Goal: Information Seeking & Learning: Learn about a topic

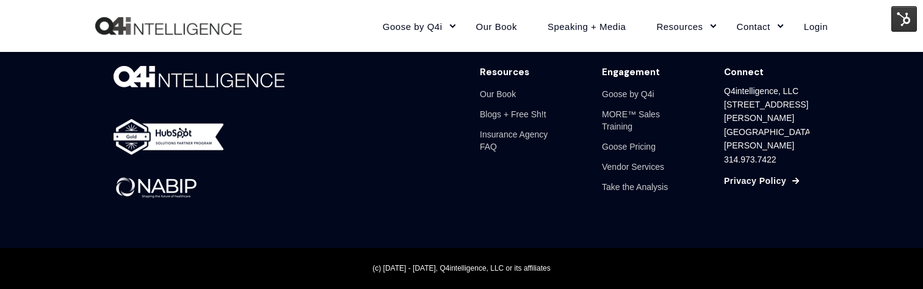
scroll to position [1770, 0]
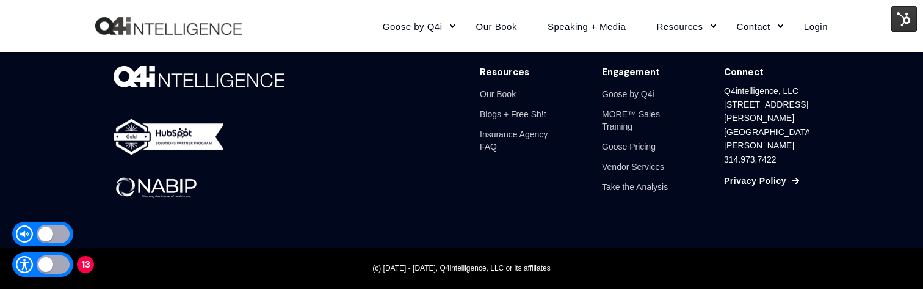
click at [49, 266] on div at bounding box center [53, 264] width 33 height 18
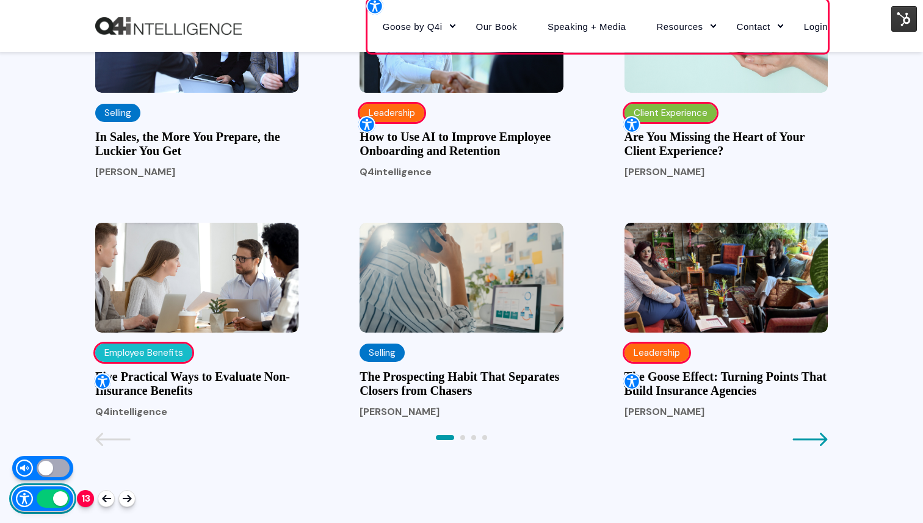
scroll to position [1219, 0]
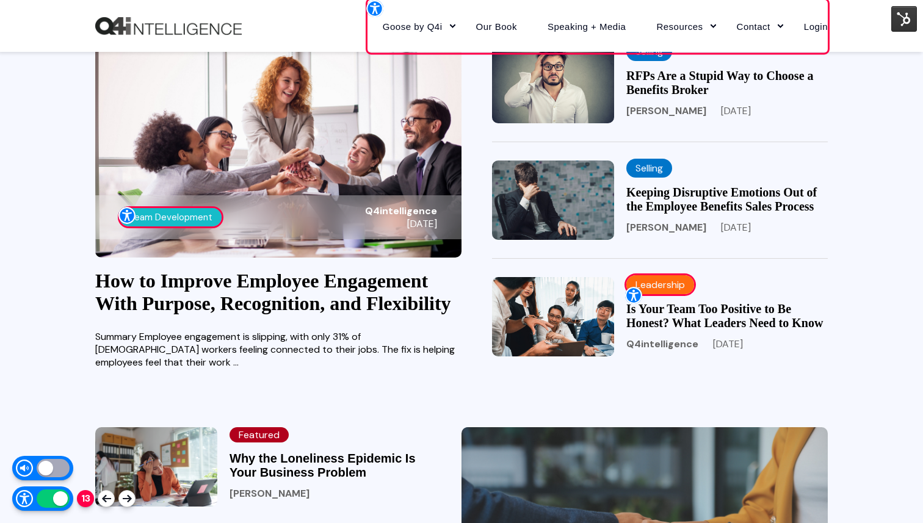
scroll to position [0, 0]
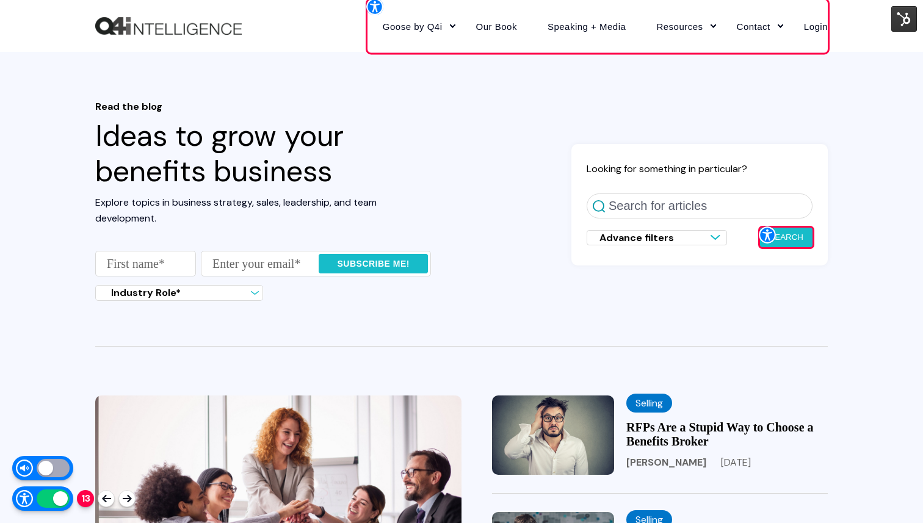
click at [513, 70] on header "Read the blog Ideas to grow your benefits business Explore topics in business s…" at bounding box center [461, 224] width 923 height 344
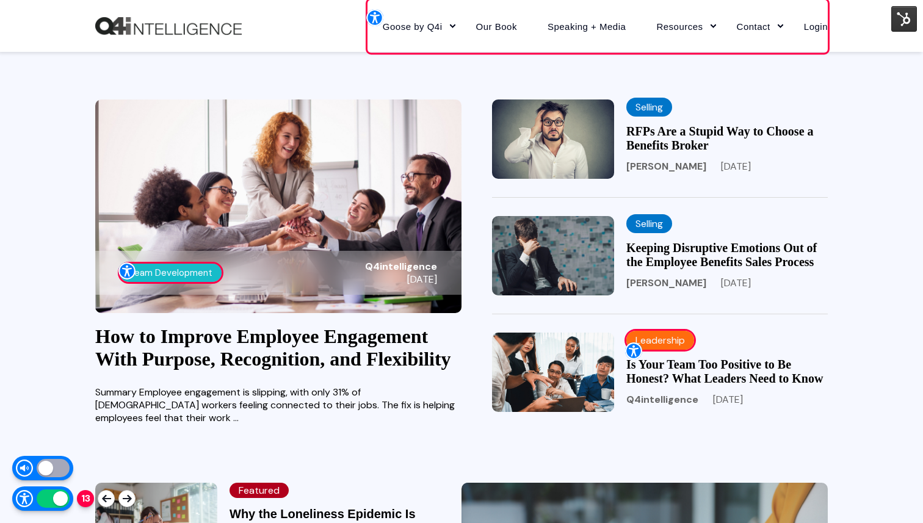
scroll to position [307, 0]
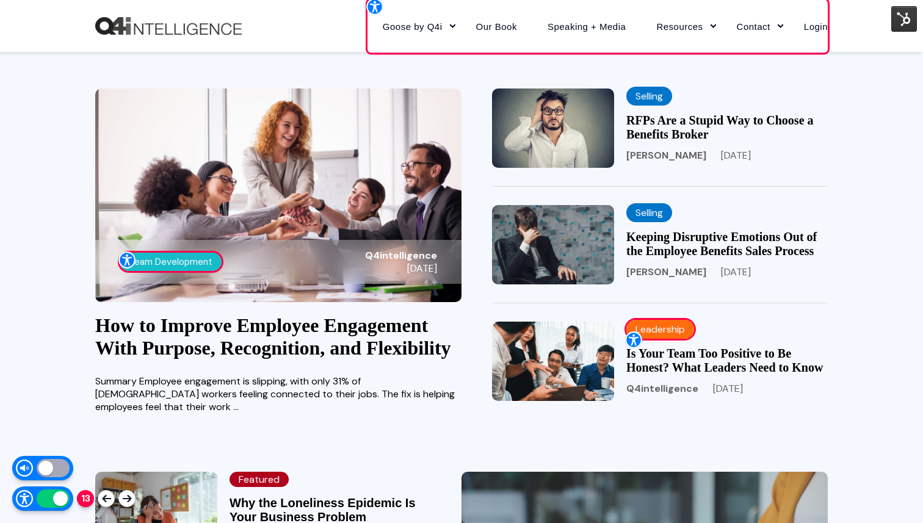
click at [330, 213] on img at bounding box center [278, 196] width 366 height 214
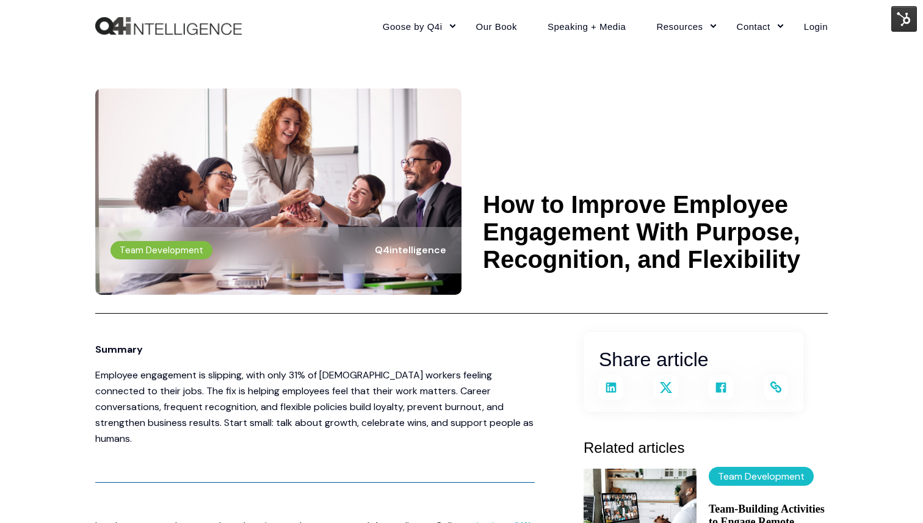
click at [905, 21] on img at bounding box center [905, 19] width 26 height 26
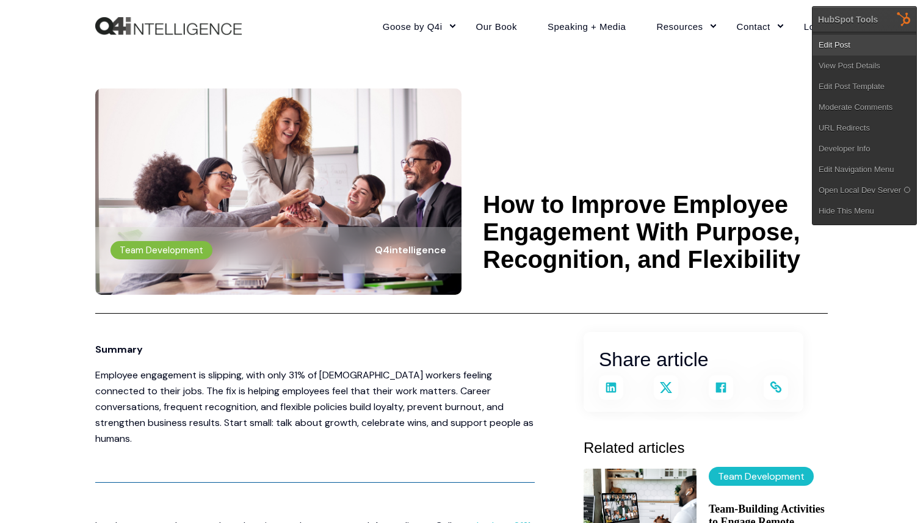
click at [848, 48] on link "Edit Post" at bounding box center [865, 45] width 104 height 21
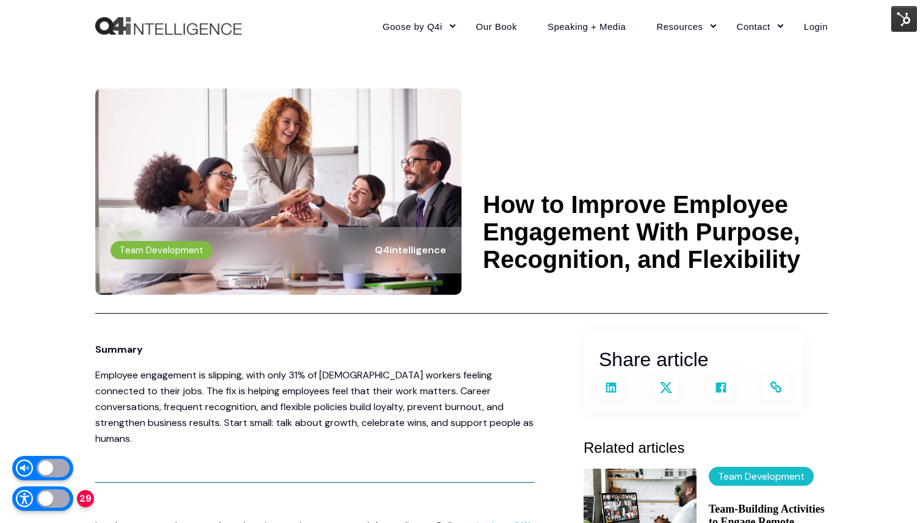
click at [53, 498] on div at bounding box center [53, 499] width 33 height 18
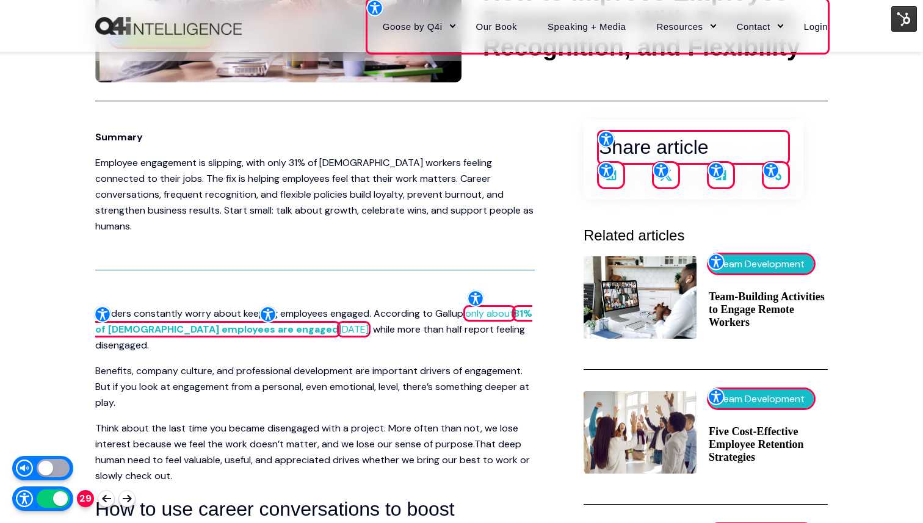
scroll to position [215, 0]
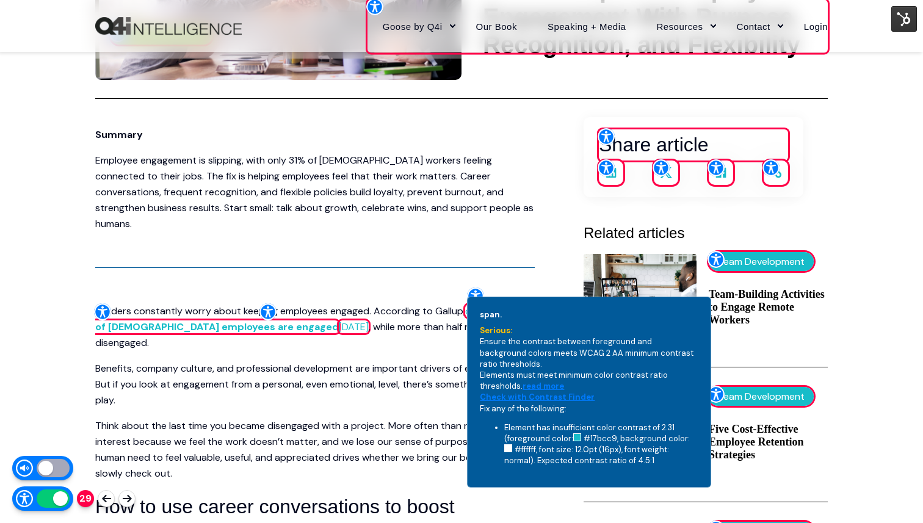
click at [501, 346] on div "span. serious: Ensure the contrast between foreground and background colors mee…" at bounding box center [589, 392] width 244 height 191
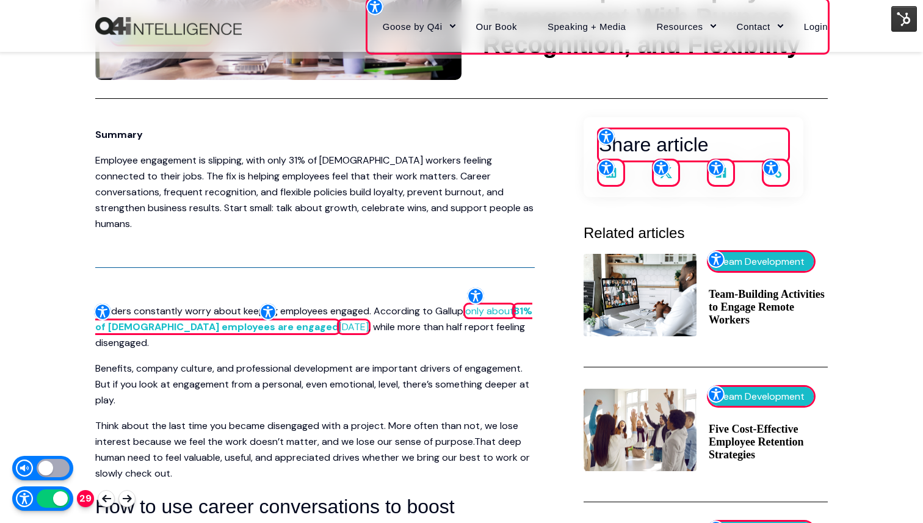
click at [390, 305] on span "Leaders constantly worry about keeping employees engaged. According to Gallup," at bounding box center [280, 311] width 370 height 13
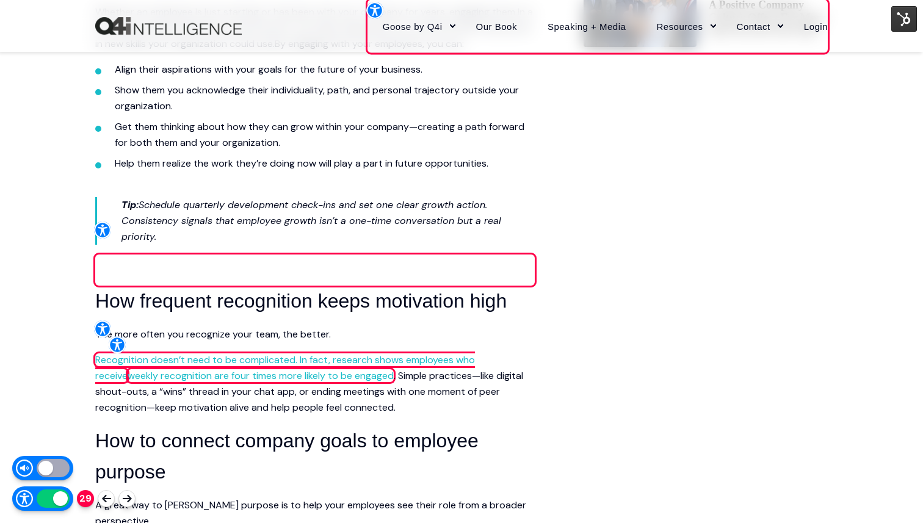
scroll to position [778, 0]
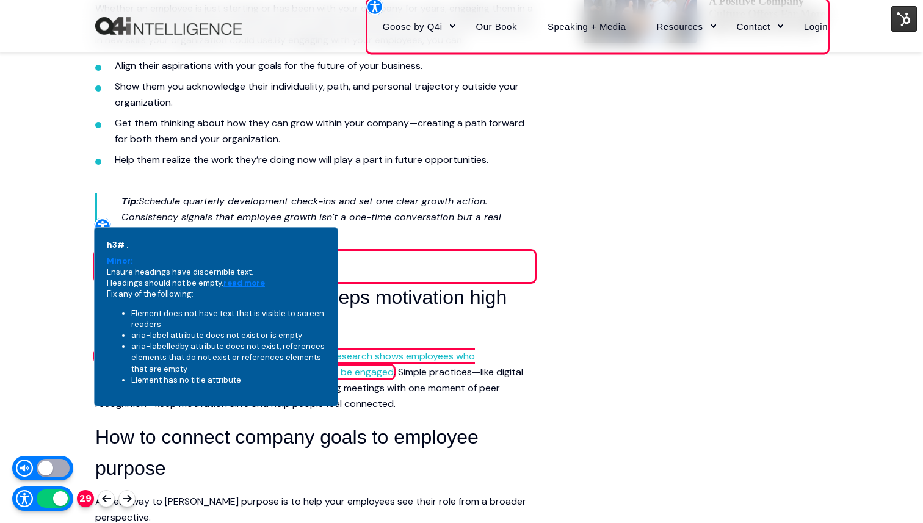
click at [122, 272] on div "h3# . minor: Ensure headings have discernible text. Headings should not be empt…" at bounding box center [216, 317] width 244 height 180
click at [128, 284] on div "h3# . minor: Ensure headings have discernible text. Headings should not be empt…" at bounding box center [216, 317] width 244 height 180
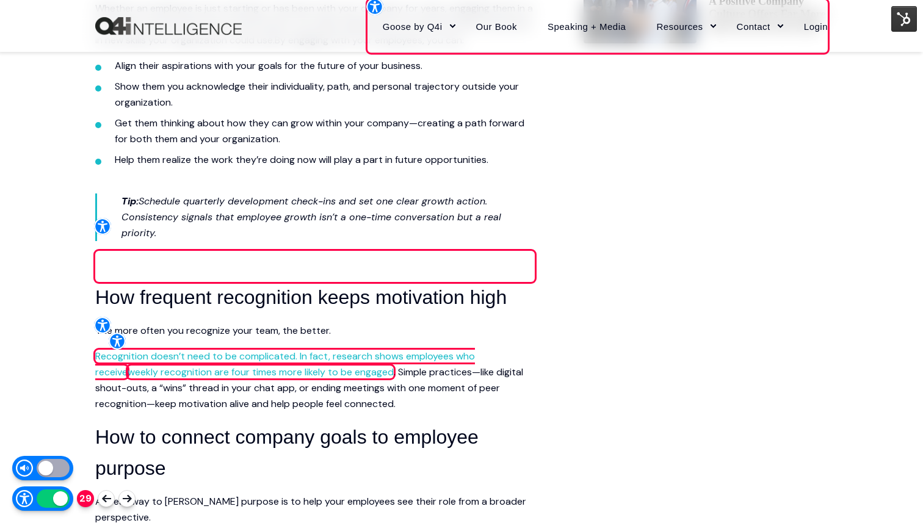
click at [34, 288] on div "Skip to content Close Goose by Q4i Goose Platform Goose Pricing MORE™ Sales Tra…" at bounding box center [461, 508] width 923 height 2572
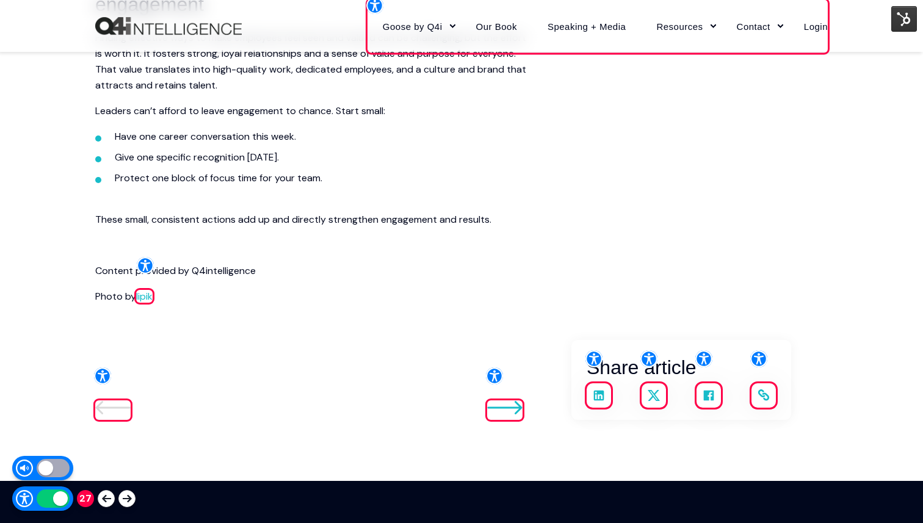
scroll to position [1826, 0]
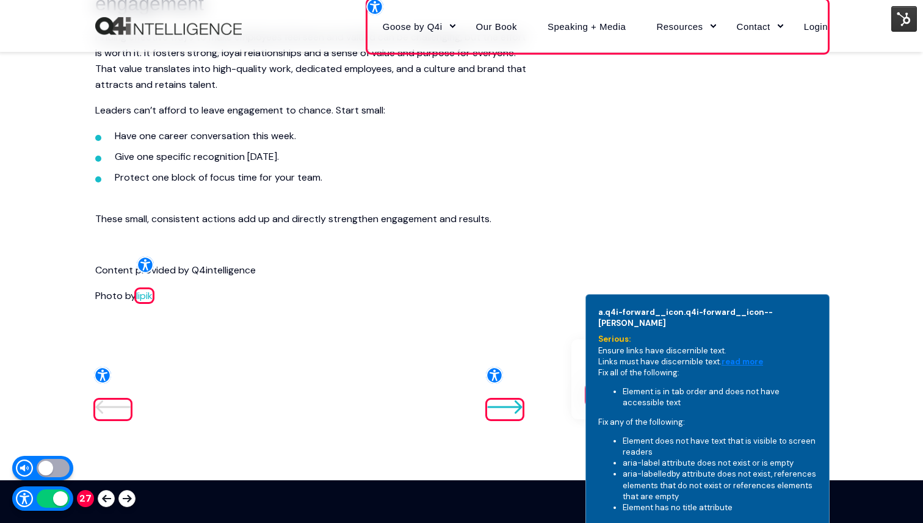
click at [633, 339] on div "a.q4i-forward__icon.q4i-forward__icon--hoffman serious: Ensure links have disce…" at bounding box center [708, 414] width 244 height 240
click at [626, 348] on div "a.q4i-forward__icon.q4i-forward__icon--hoffman serious: Ensure links have disce…" at bounding box center [708, 414] width 244 height 240
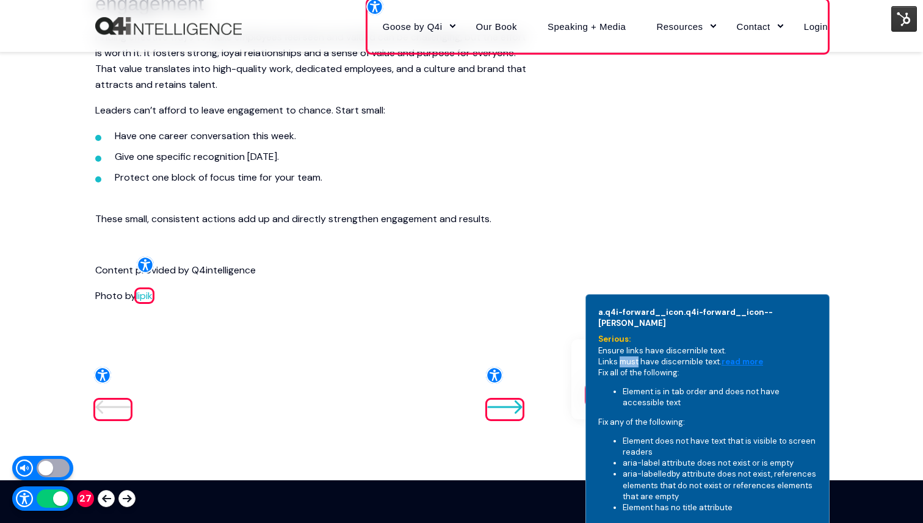
click at [626, 348] on div "a.q4i-forward__icon.q4i-forward__icon--hoffman serious: Ensure links have disce…" at bounding box center [708, 414] width 244 height 240
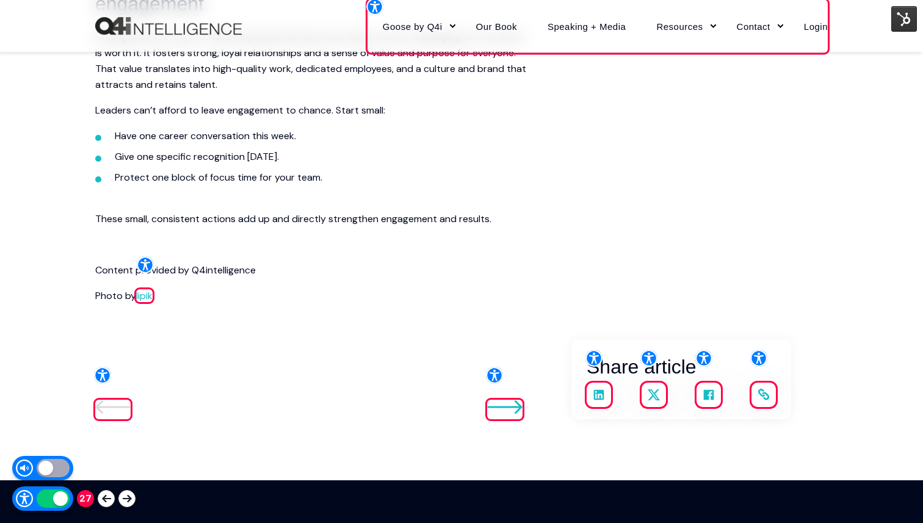
click at [522, 288] on p "Photo by lipik" at bounding box center [315, 296] width 440 height 16
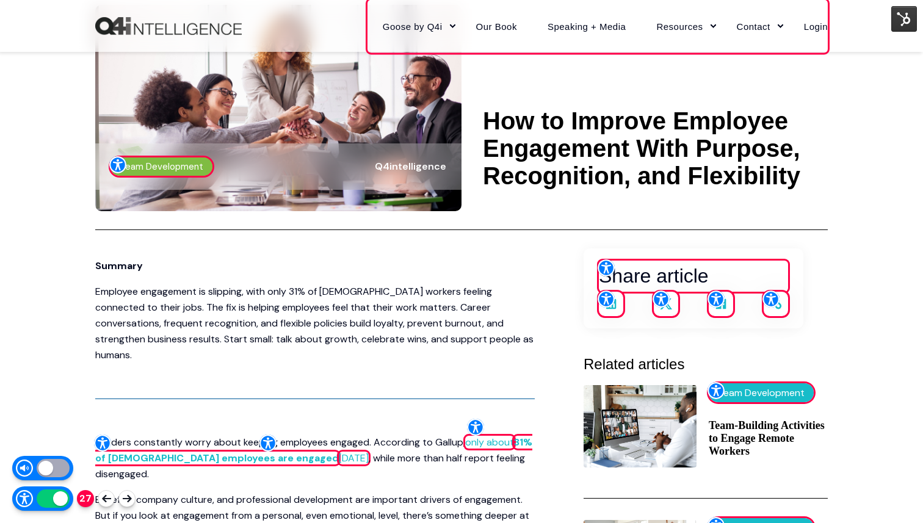
scroll to position [153, 0]
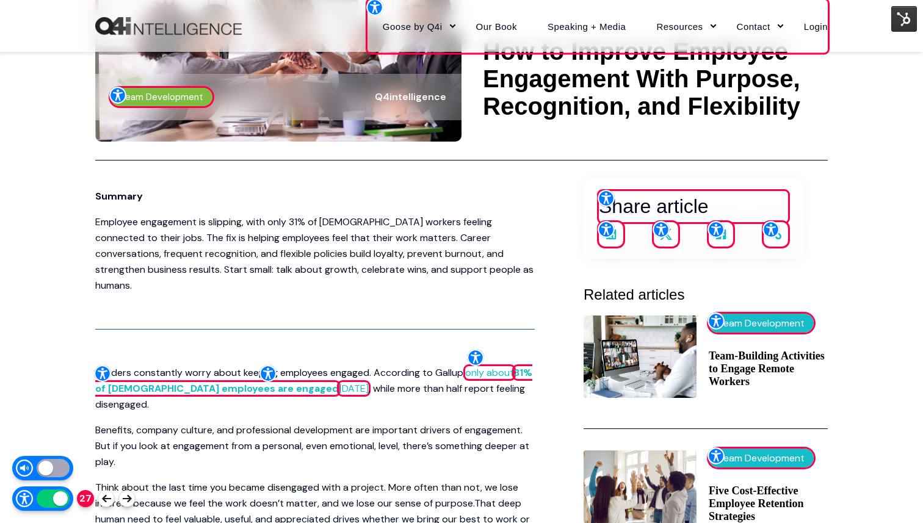
click at [401, 258] on span "is helping employees feel that their work matters. Career conversations, freque…" at bounding box center [314, 261] width 439 height 60
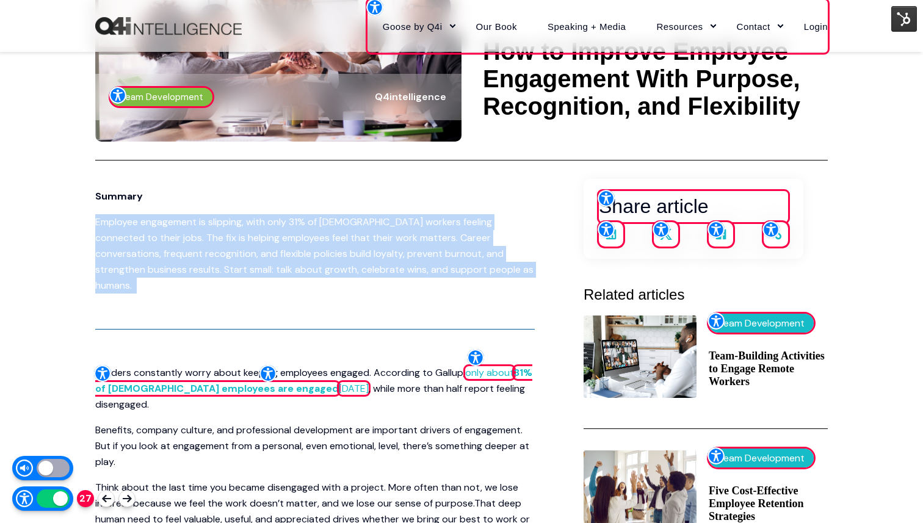
click at [401, 258] on span "is helping employees feel that their work matters. Career conversations, freque…" at bounding box center [314, 261] width 439 height 60
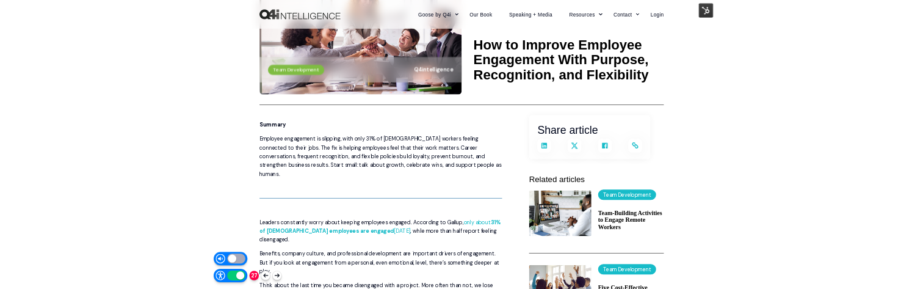
scroll to position [0, 0]
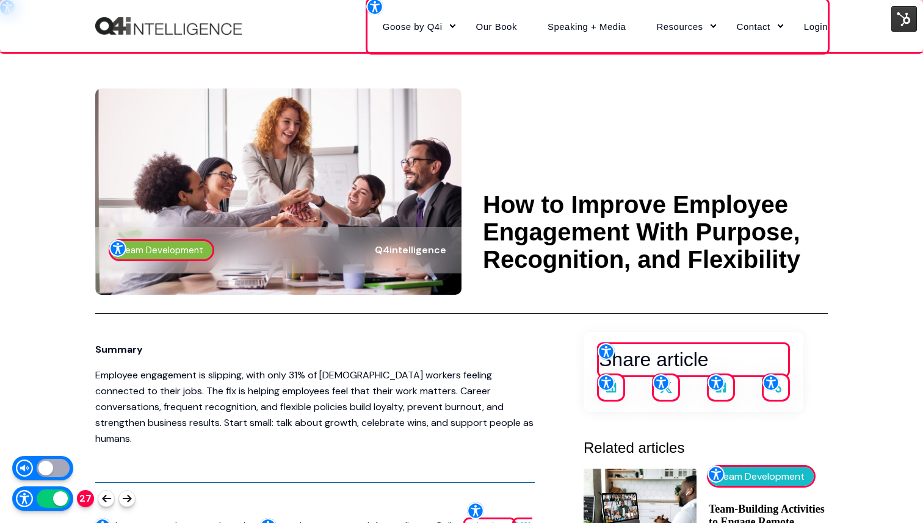
click at [363, 291] on img at bounding box center [278, 192] width 366 height 206
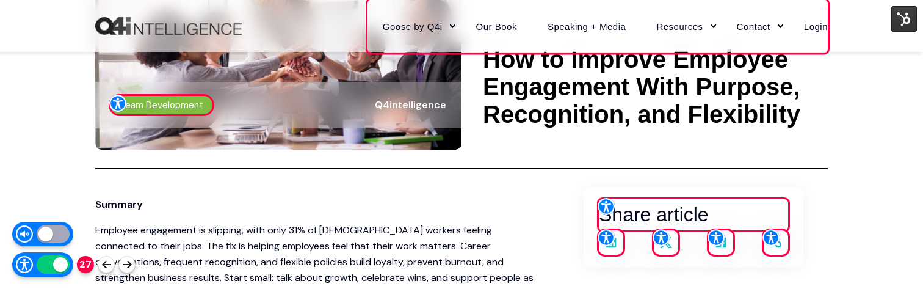
scroll to position [164, 0]
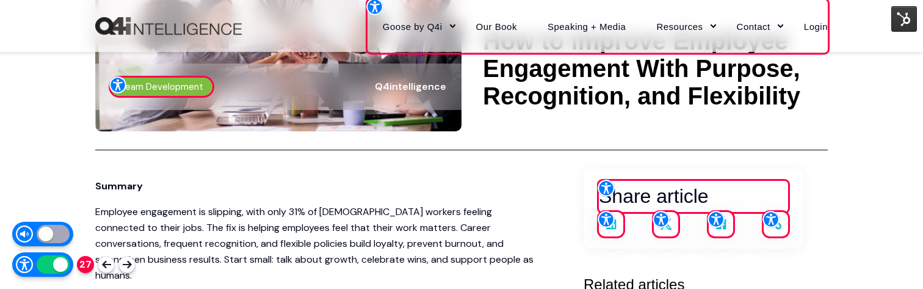
click at [366, 183] on p "Summary" at bounding box center [315, 186] width 440 height 16
click at [298, 189] on p "Summary" at bounding box center [315, 186] width 440 height 16
click at [430, 249] on span "is helping employees feel that their work matters. Career conversations, freque…" at bounding box center [314, 251] width 439 height 60
click at [232, 254] on span "is helping employees feel that their work matters. Career conversations, freque…" at bounding box center [314, 251] width 439 height 60
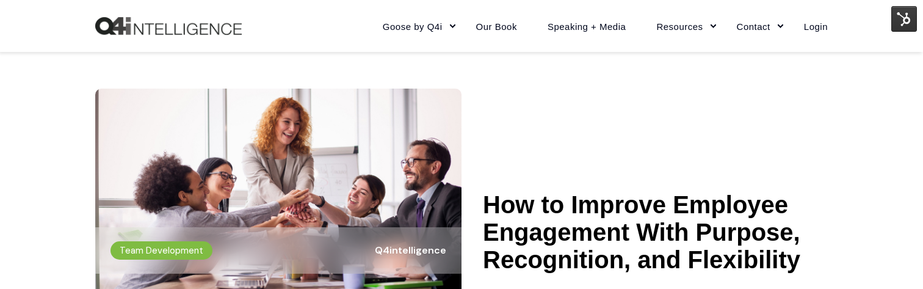
scroll to position [164, 0]
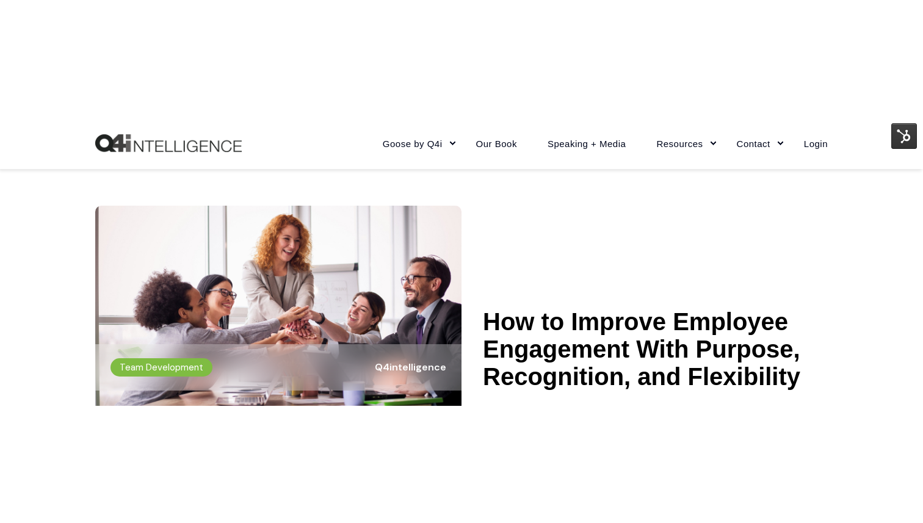
scroll to position [164, 0]
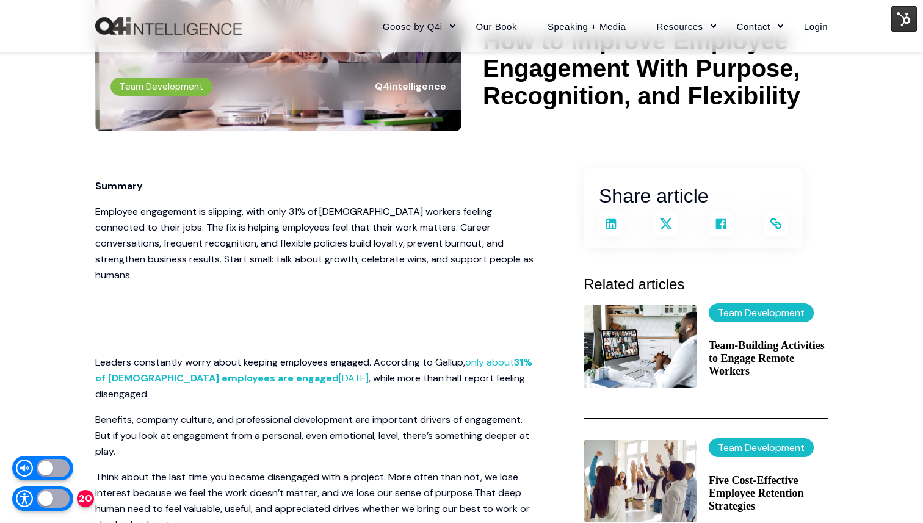
click at [45, 288] on div at bounding box center [53, 499] width 33 height 18
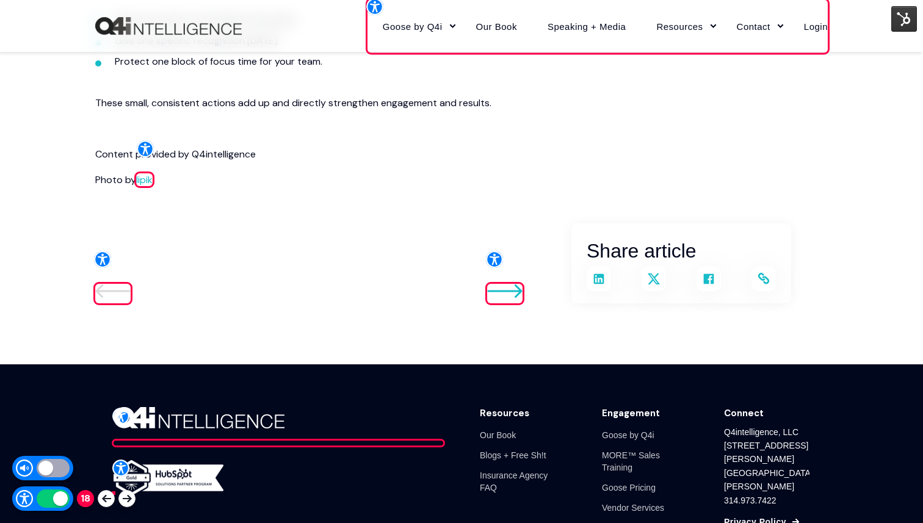
scroll to position [1941, 0]
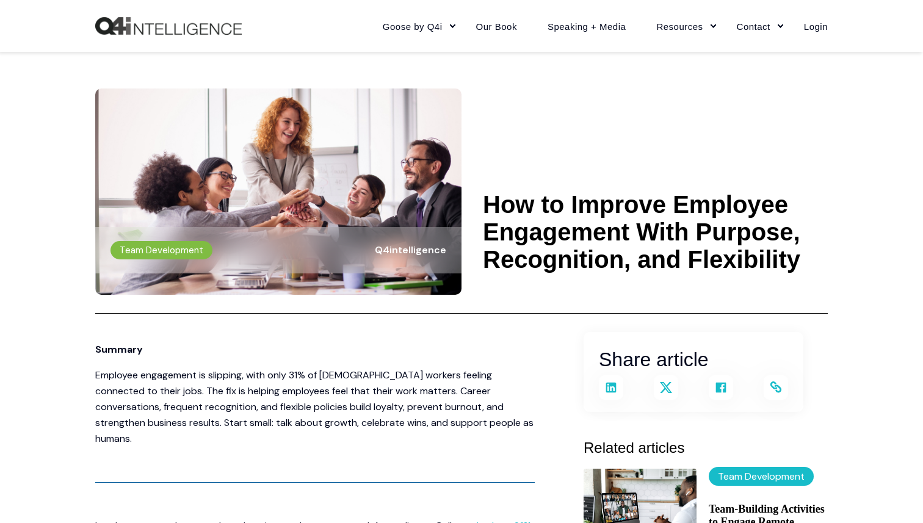
scroll to position [1941, 0]
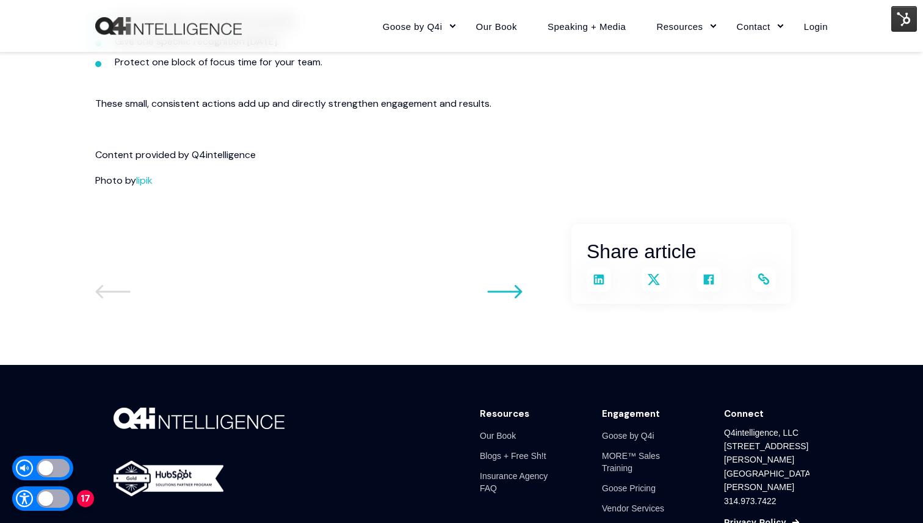
click at [54, 498] on div at bounding box center [53, 499] width 33 height 18
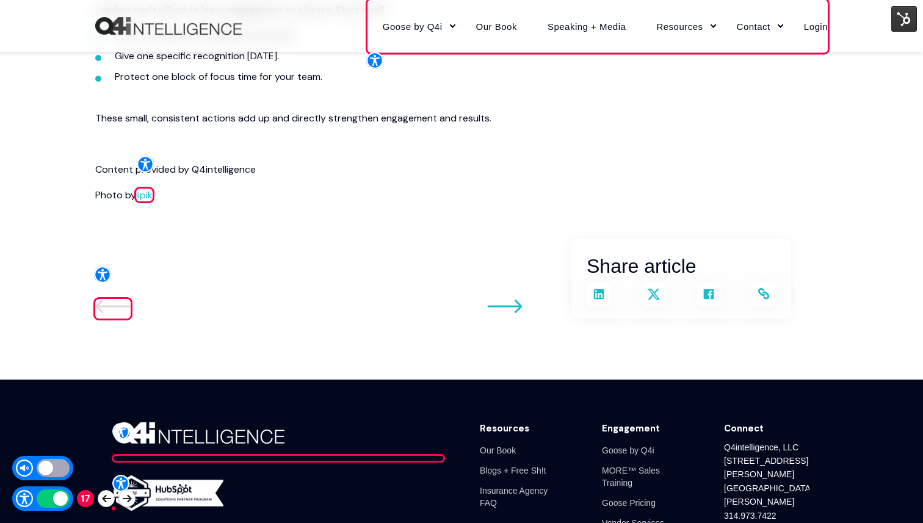
scroll to position [2008, 0]
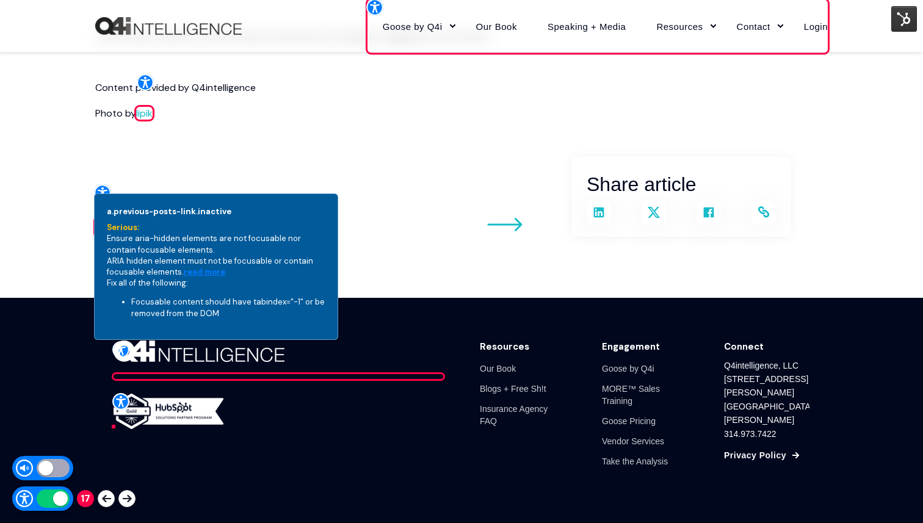
click at [129, 240] on div "a.previous-posts-link.inactive serious: Ensure aria-hidden elements are not foc…" at bounding box center [216, 267] width 244 height 147
click at [249, 241] on div "a.previous-posts-link.inactive serious: Ensure aria-hidden elements are not foc…" at bounding box center [216, 267] width 244 height 147
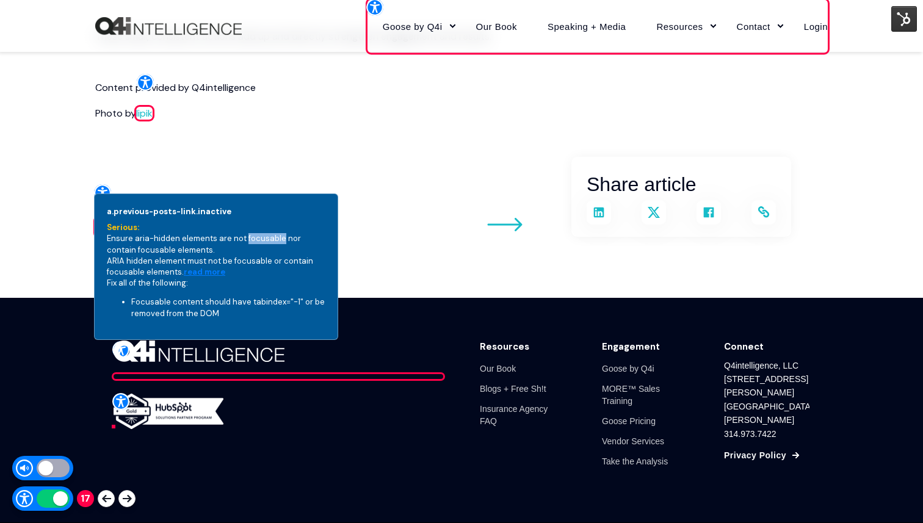
click at [249, 241] on div "a.previous-posts-link.inactive serious: Ensure aria-hidden elements are not foc…" at bounding box center [216, 267] width 244 height 147
click at [137, 246] on div "a.previous-posts-link.inactive serious: Ensure aria-hidden elements are not foc…" at bounding box center [216, 267] width 244 height 147
click at [114, 263] on div "a.previous-posts-link.inactive serious: Ensure aria-hidden elements are not foc…" at bounding box center [216, 267] width 244 height 147
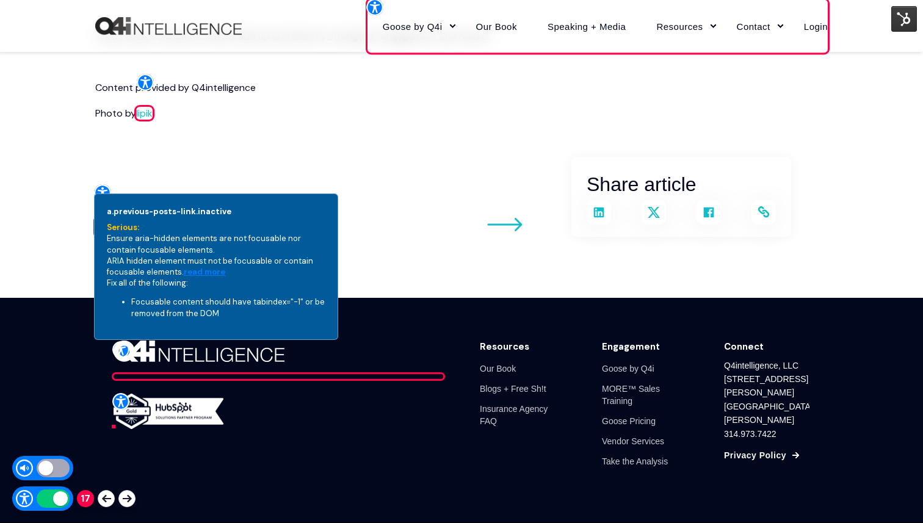
click at [114, 263] on div "a.previous-posts-link.inactive serious: Ensure aria-hidden elements are not foc…" at bounding box center [216, 267] width 244 height 147
click at [265, 263] on div "a.previous-posts-link.inactive serious: Ensure aria-hidden elements are not foc…" at bounding box center [216, 267] width 244 height 147
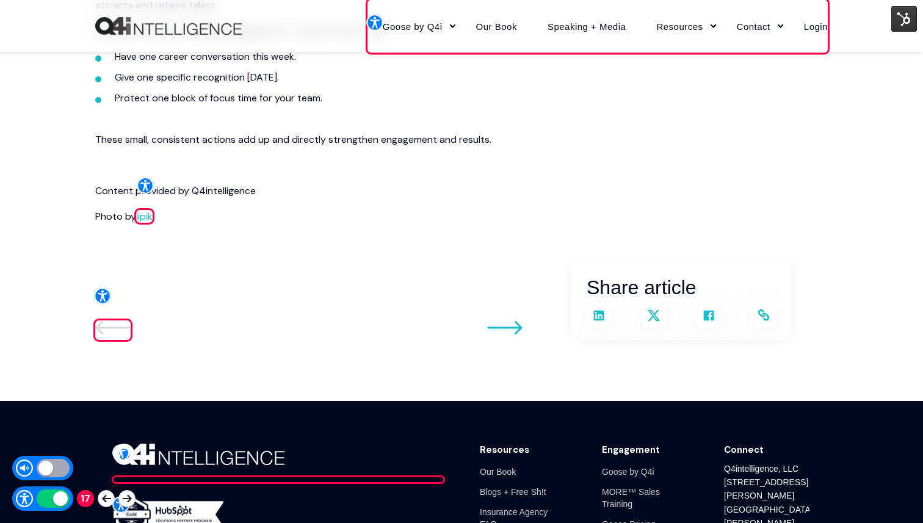
scroll to position [1895, 0]
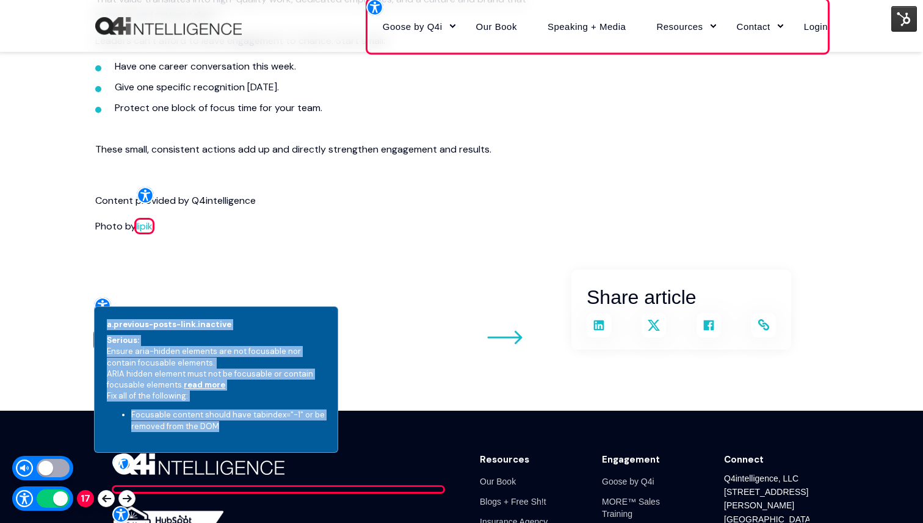
drag, startPoint x: 104, startPoint y: 324, endPoint x: 283, endPoint y: 429, distance: 207.2
click at [283, 429] on div "a.previous-posts-link.inactive serious: Ensure aria-hidden elements are not foc…" at bounding box center [216, 380] width 244 height 147
copy div "a.previous-posts-link.inactive serious: Ensure aria-hidden elements are not foc…"
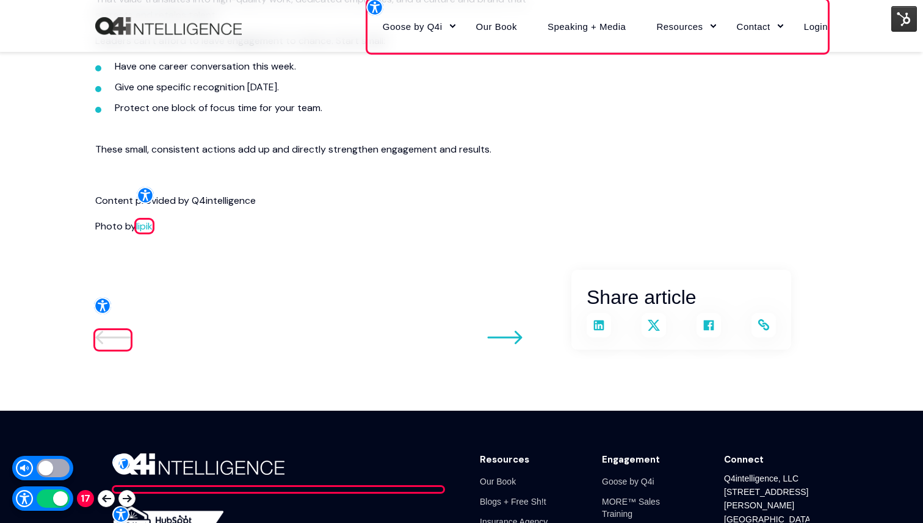
click at [318, 270] on div "Go to previous post Go to next post Share article Share on LinkedIn Share on X …" at bounding box center [461, 310] width 733 height 80
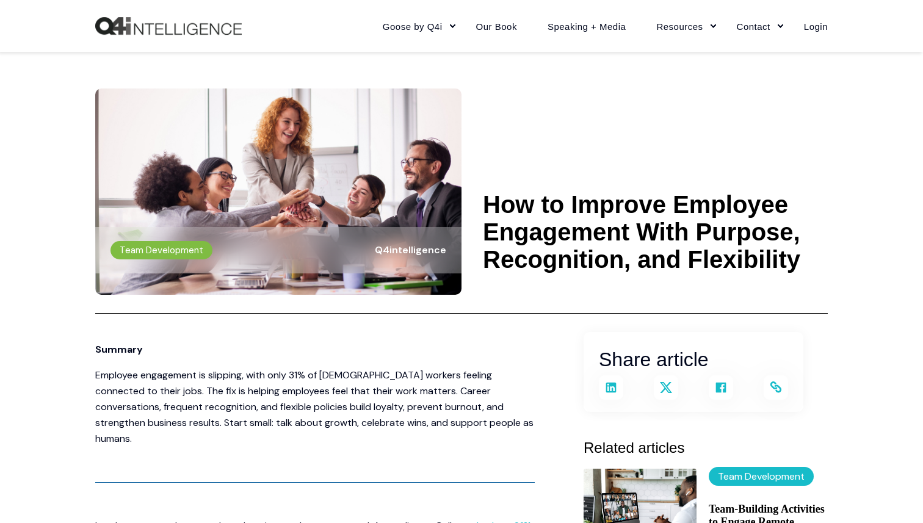
scroll to position [1895, 0]
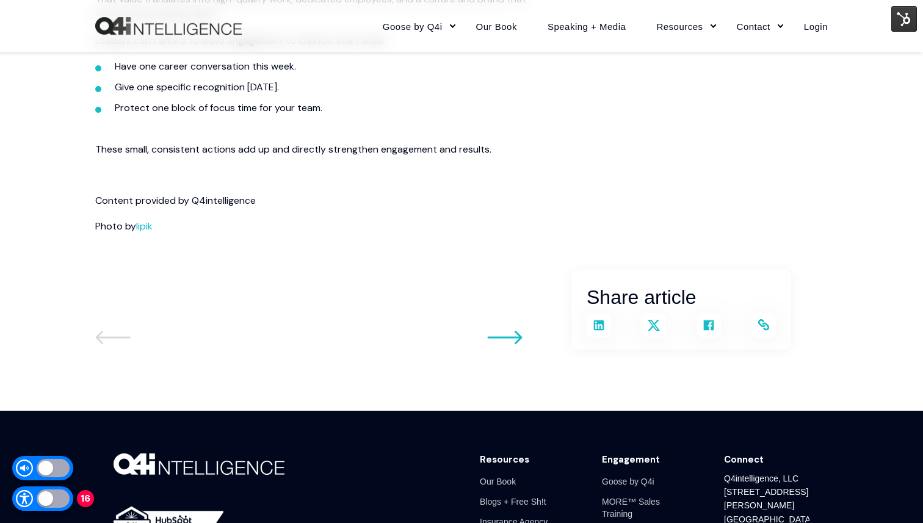
click at [48, 500] on div at bounding box center [53, 499] width 33 height 18
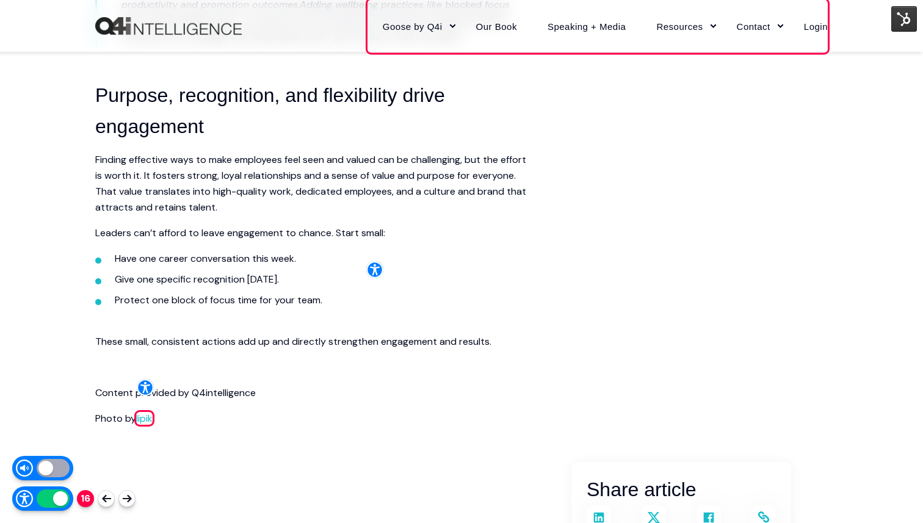
scroll to position [2008, 0]
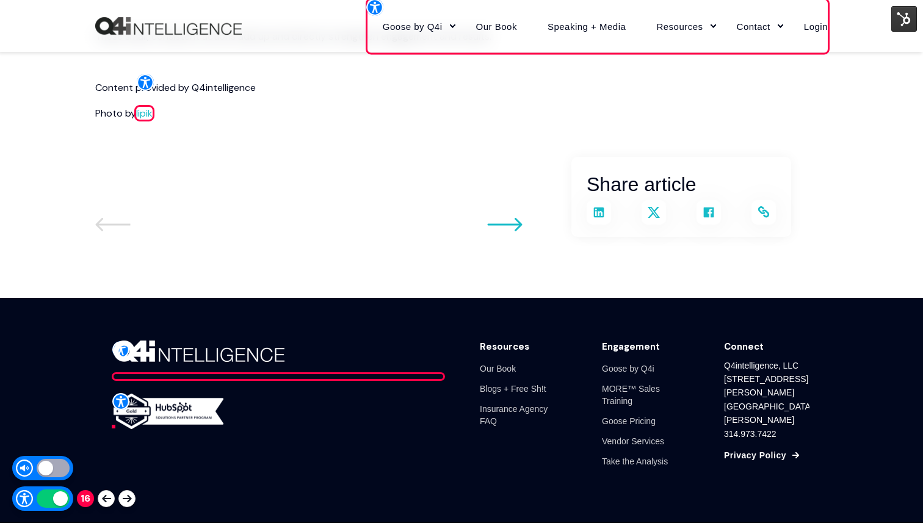
click at [517, 217] on icon "Go to previous post" at bounding box center [504, 224] width 35 height 15
click at [50, 462] on div at bounding box center [53, 468] width 33 height 18
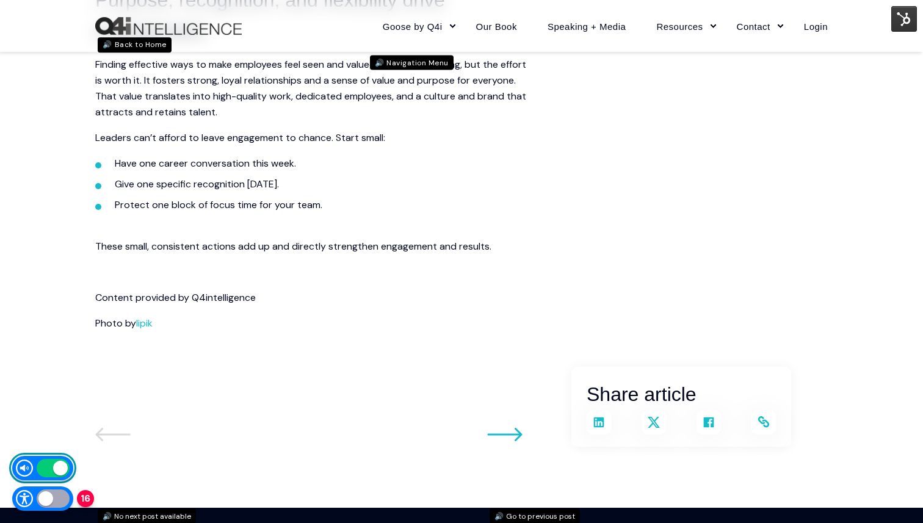
scroll to position [1805, 0]
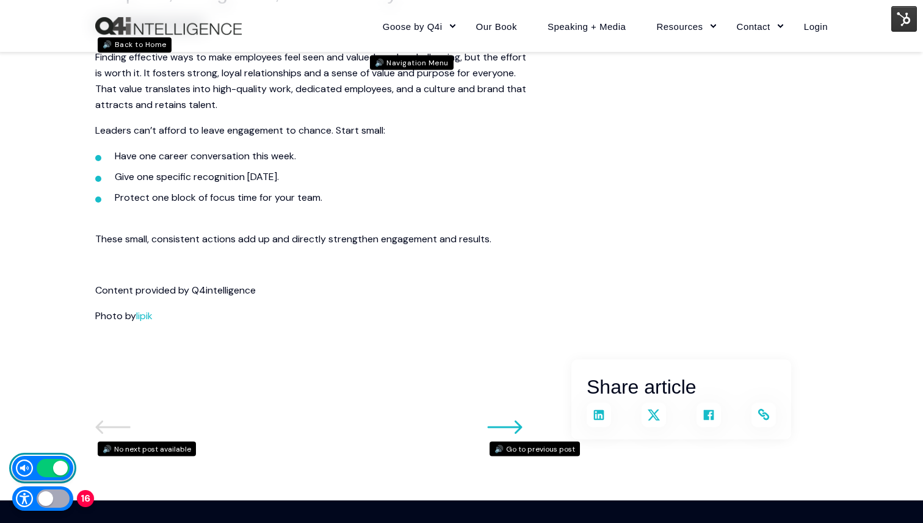
click at [46, 495] on div at bounding box center [53, 499] width 33 height 18
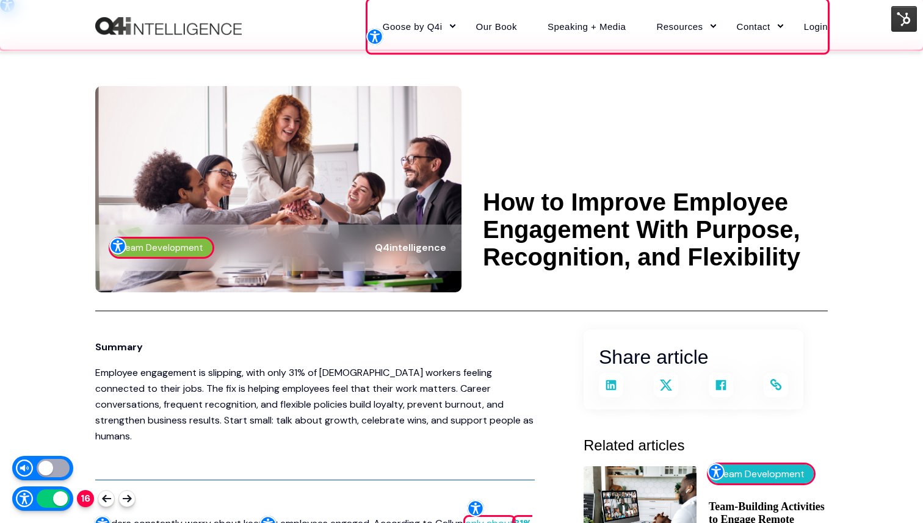
scroll to position [0, 0]
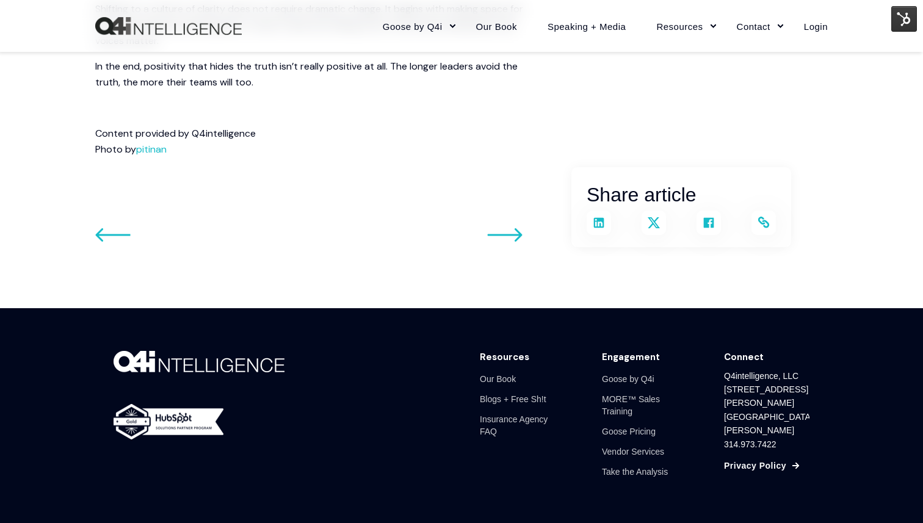
scroll to position [1843, 0]
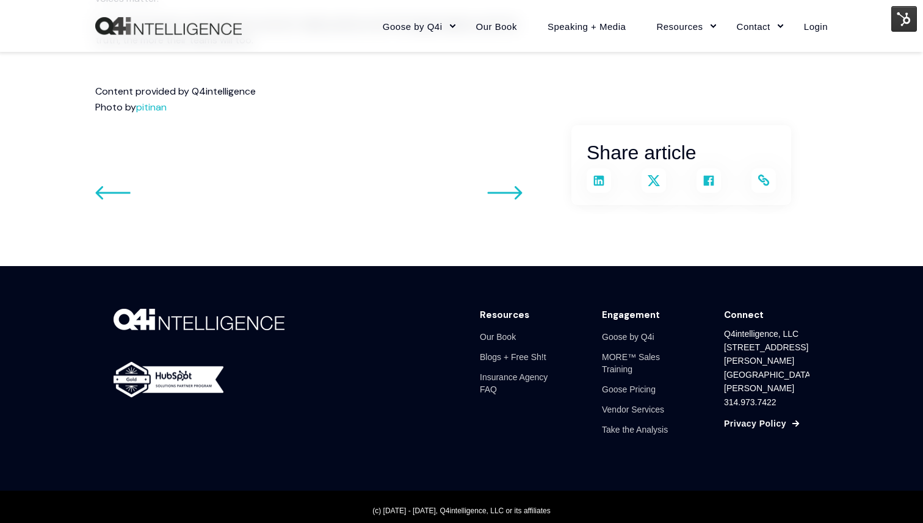
click at [357, 276] on div "Resources Our Book Blogs + Free Sh!t Insurance Agency FAQ Engagement Goose by Q…" at bounding box center [461, 378] width 733 height 225
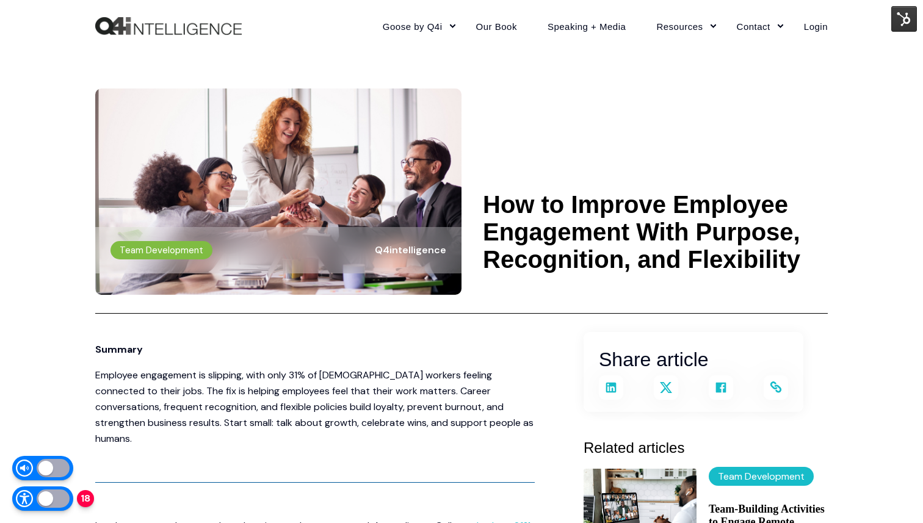
click at [46, 466] on div at bounding box center [53, 468] width 33 height 18
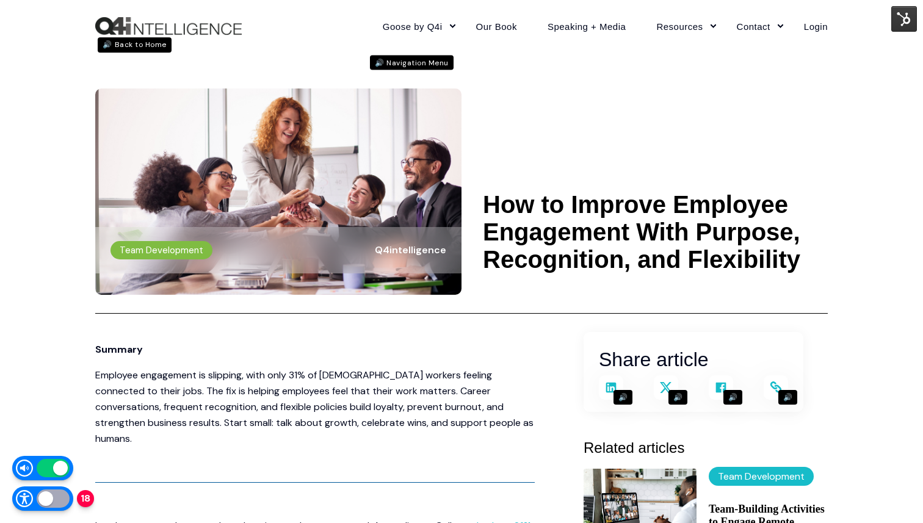
click at [48, 500] on div at bounding box center [53, 499] width 33 height 18
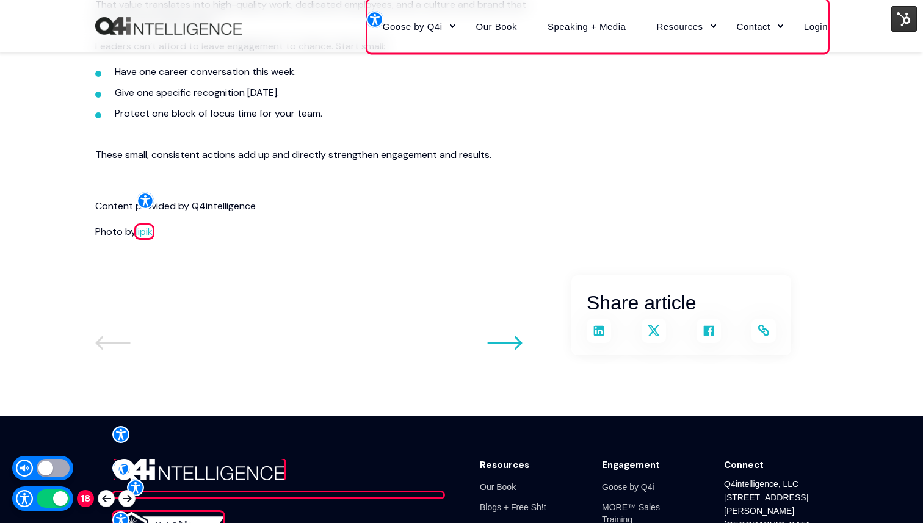
scroll to position [1870, 0]
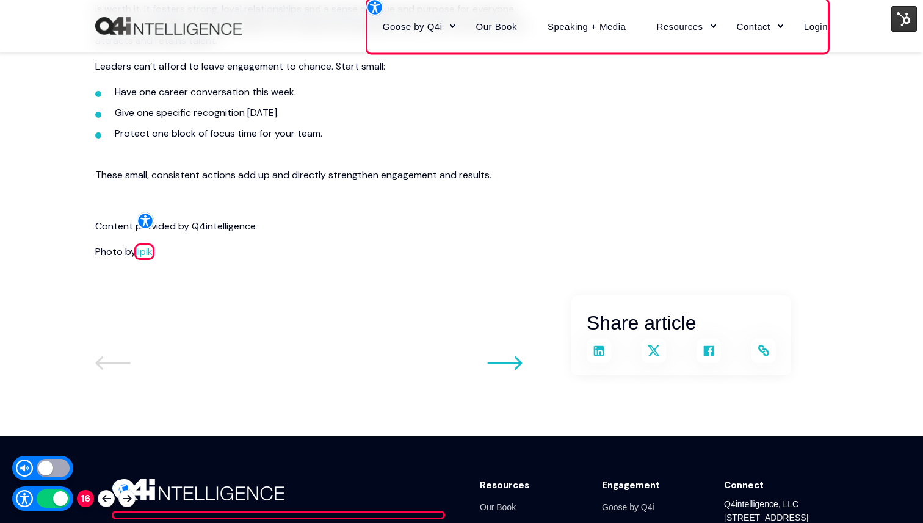
click at [51, 467] on div at bounding box center [53, 468] width 33 height 18
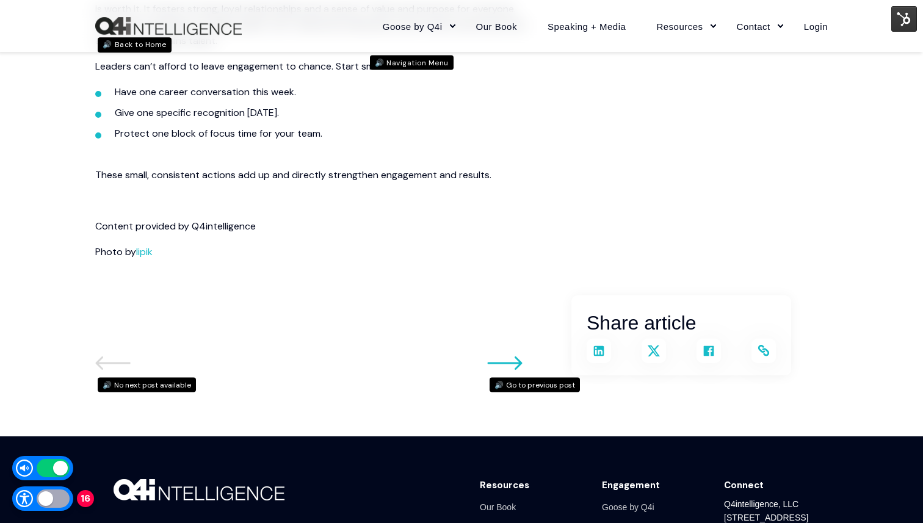
click at [51, 491] on div at bounding box center [53, 499] width 33 height 18
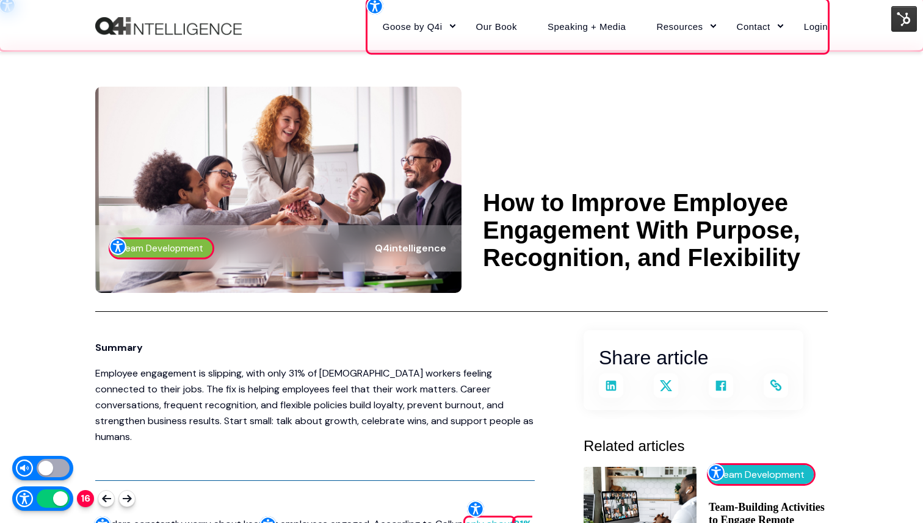
scroll to position [0, 0]
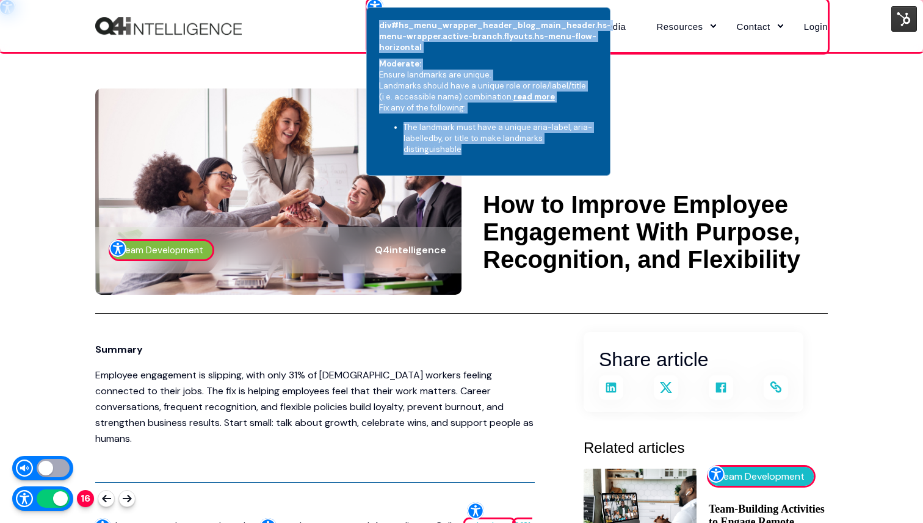
drag, startPoint x: 379, startPoint y: 24, endPoint x: 592, endPoint y: 148, distance: 246.1
click at [592, 148] on div "div#hs_menu_wrapper_header_blog_main_header.hs-menu-wrapper.active-branch.flyou…" at bounding box center [488, 91] width 244 height 169
copy div "div#hs_menu_wrapper_header_blog_main_header.hs-menu-wrapper.active-branch.flyou…"
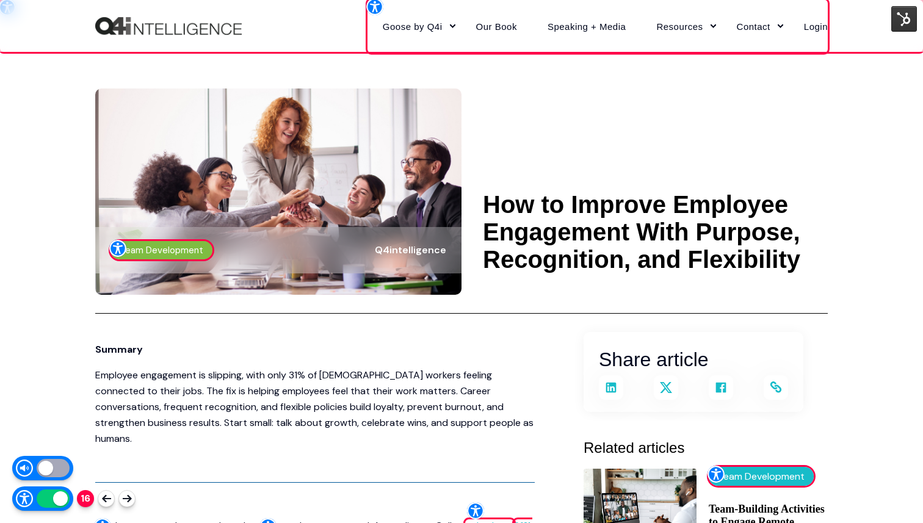
click at [51, 467] on div at bounding box center [53, 468] width 33 height 18
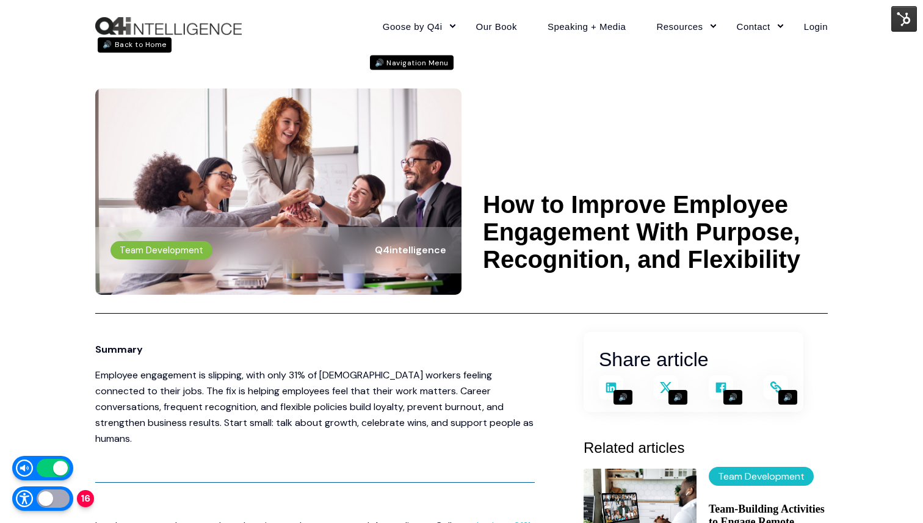
click at [51, 464] on div at bounding box center [53, 468] width 33 height 18
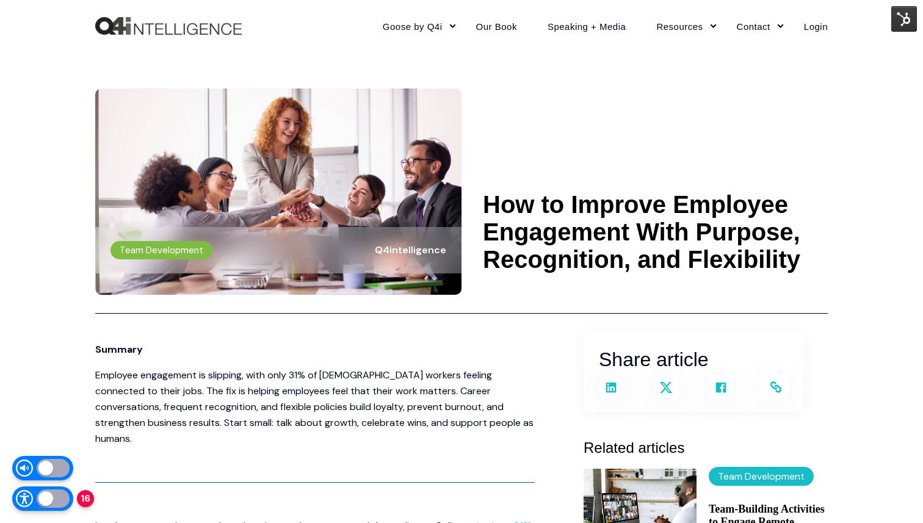
click at [51, 495] on div at bounding box center [53, 499] width 33 height 18
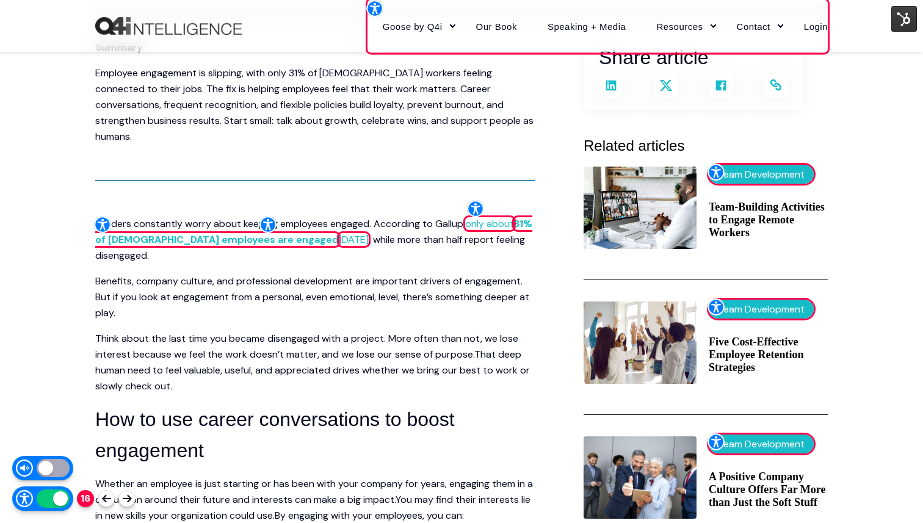
scroll to position [304, 0]
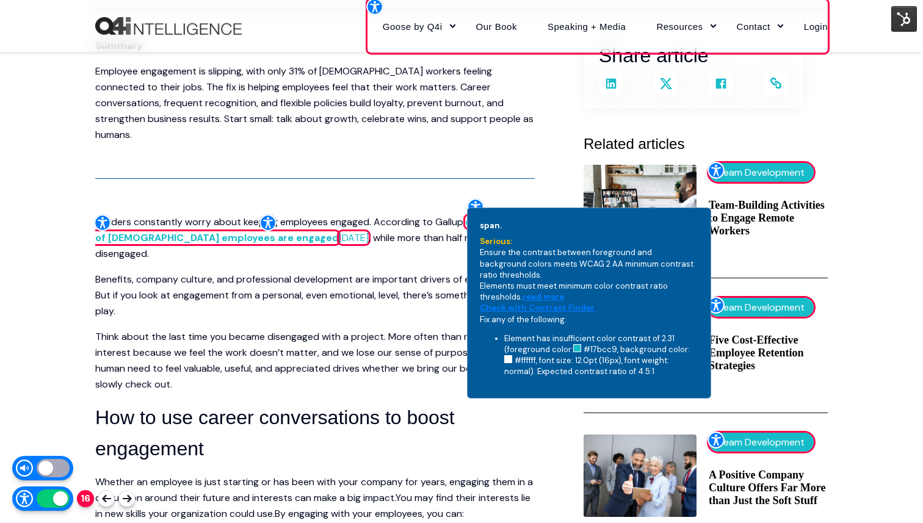
click at [502, 254] on div "span. serious: Ensure the contrast between foreground and background colors mee…" at bounding box center [589, 303] width 244 height 191
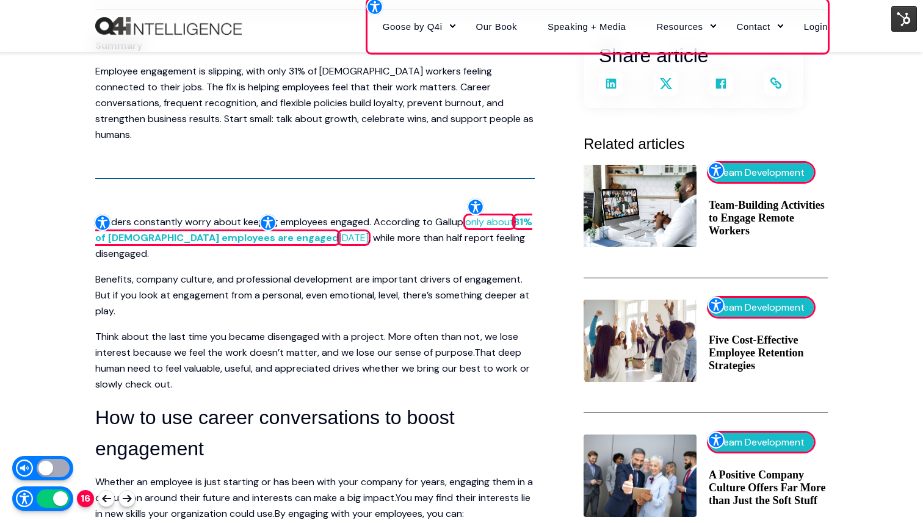
click at [50, 497] on div at bounding box center [53, 499] width 33 height 18
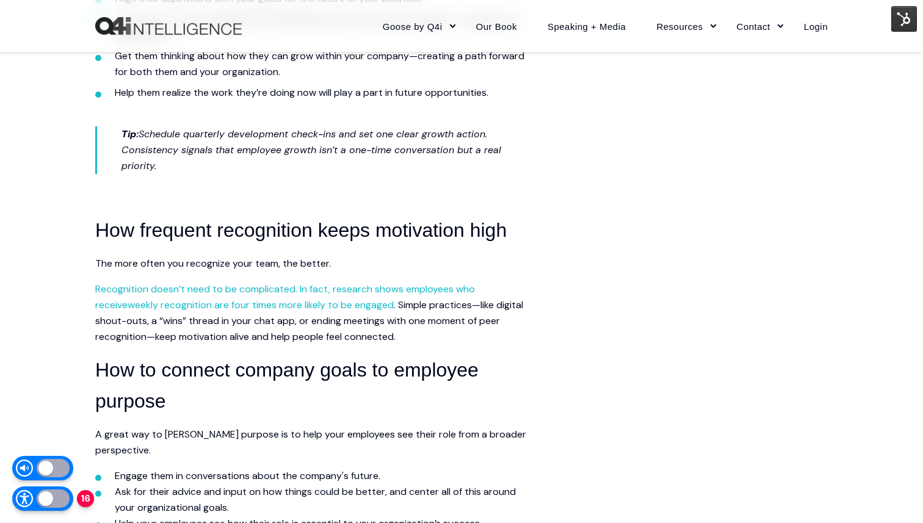
click at [51, 495] on div at bounding box center [53, 499] width 33 height 18
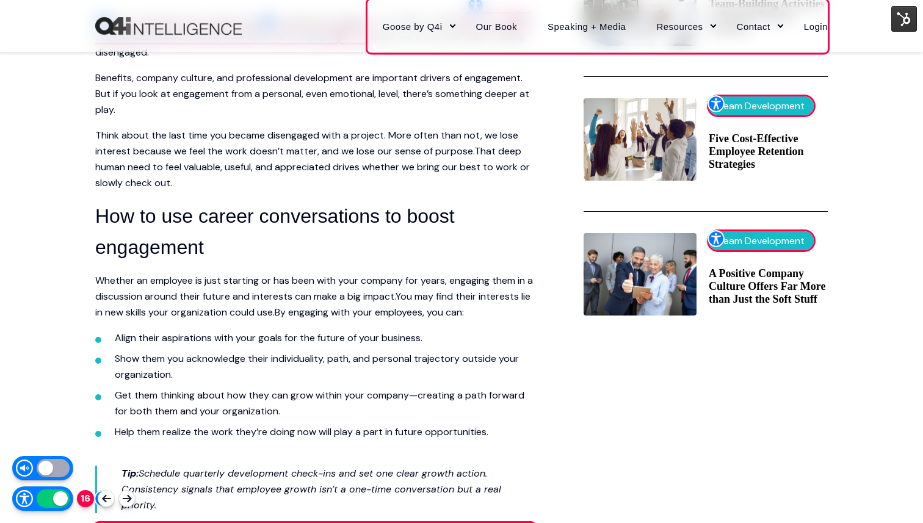
scroll to position [464, 0]
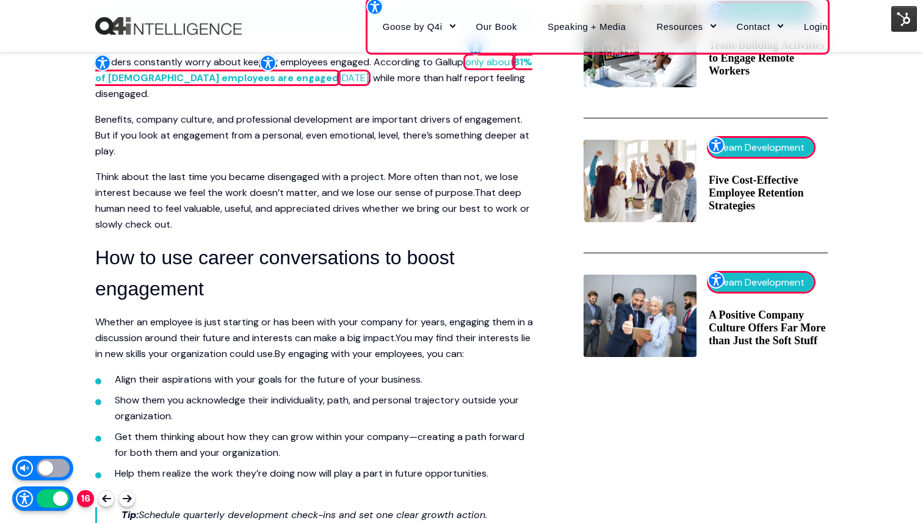
click at [47, 498] on div at bounding box center [53, 499] width 33 height 18
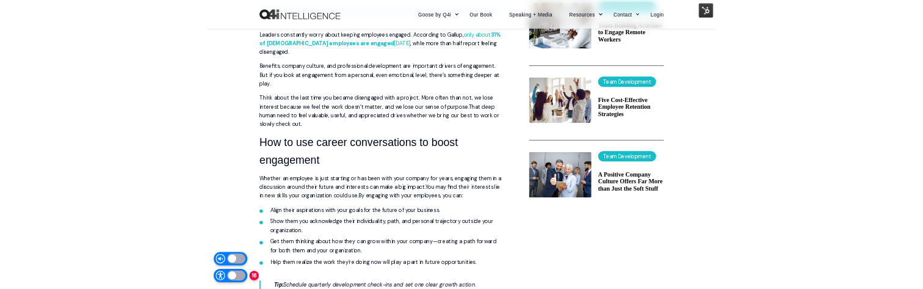
scroll to position [0, 0]
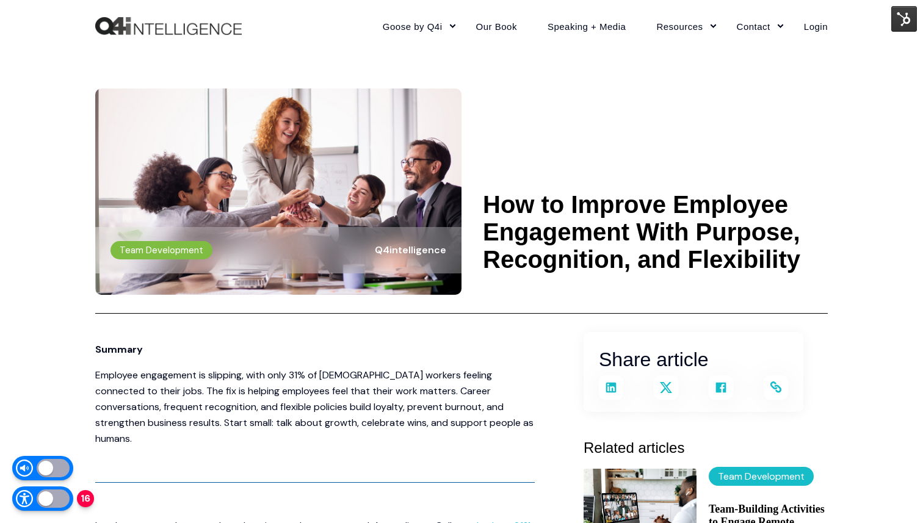
click at [608, 170] on header "Team Development Q4intelligence How to Improve Employee Engagement With Purpose…" at bounding box center [461, 183] width 733 height 262
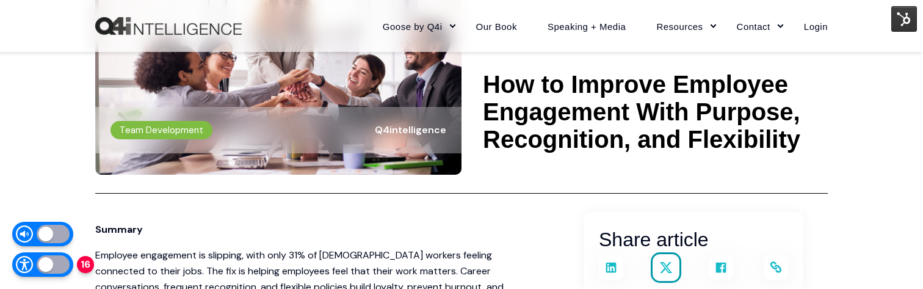
scroll to position [147, 0]
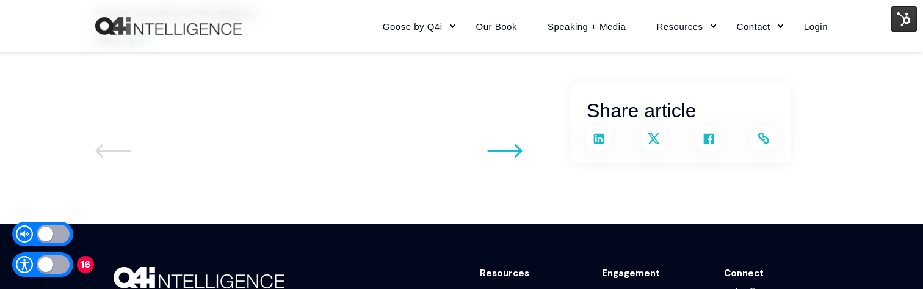
scroll to position [2075, 0]
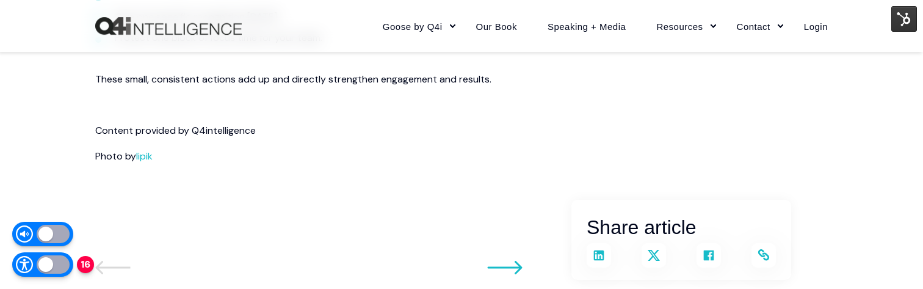
scroll to position [1950, 0]
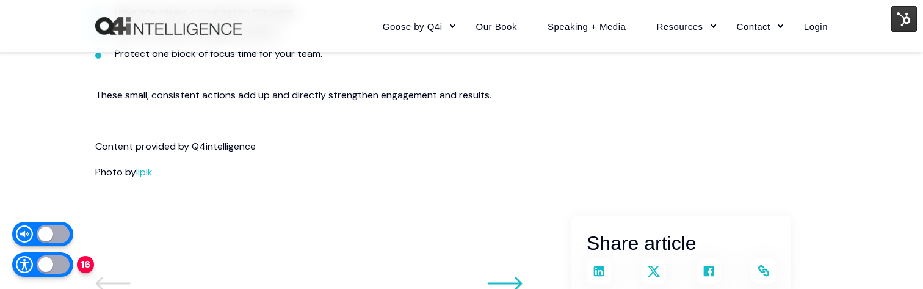
click at [618, 228] on h2 "Share article" at bounding box center [681, 243] width 189 height 31
click at [417, 190] on p at bounding box center [315, 198] width 440 height 16
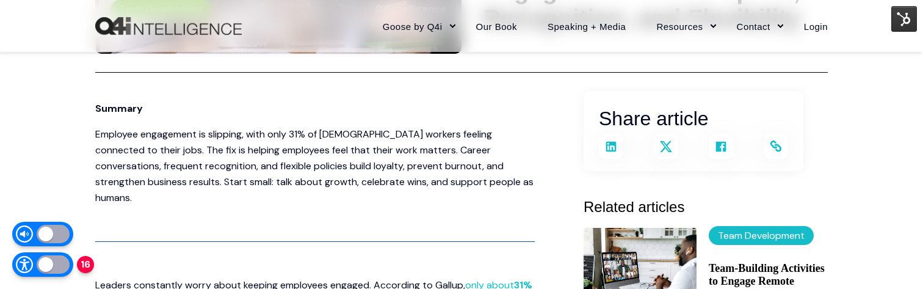
scroll to position [240, 0]
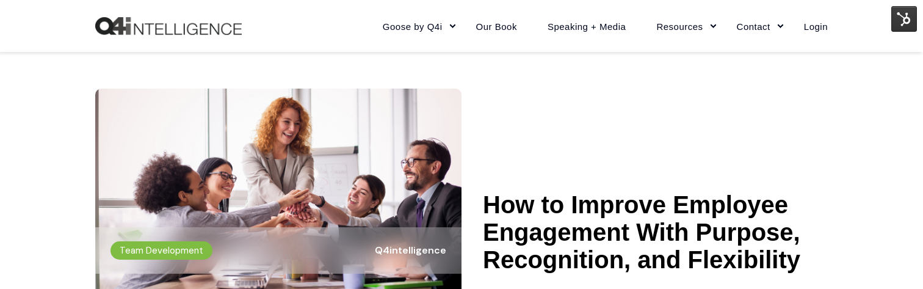
scroll to position [491, 0]
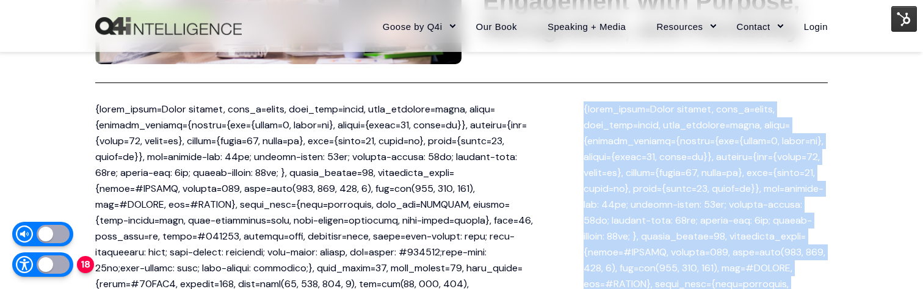
scroll to position [236, 0]
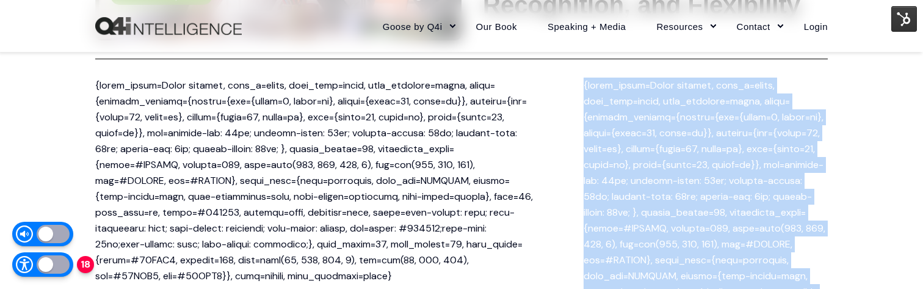
scroll to position [256, 0]
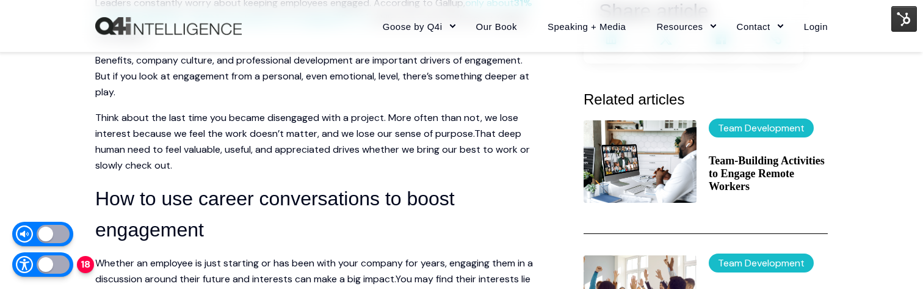
scroll to position [725, 0]
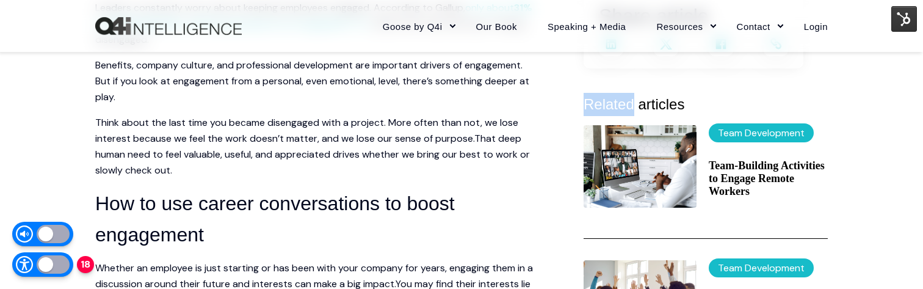
click at [42, 262] on div at bounding box center [53, 264] width 33 height 18
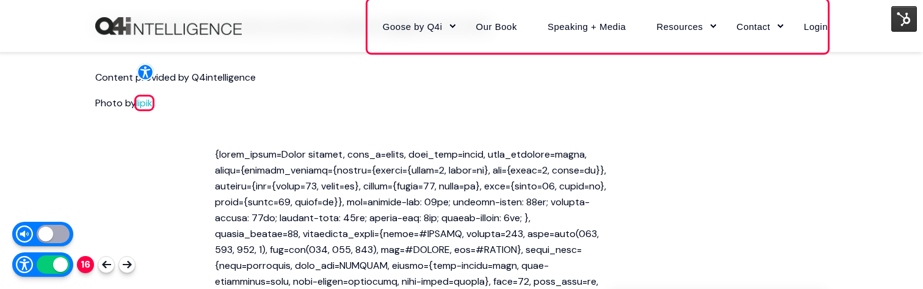
scroll to position [2260, 0]
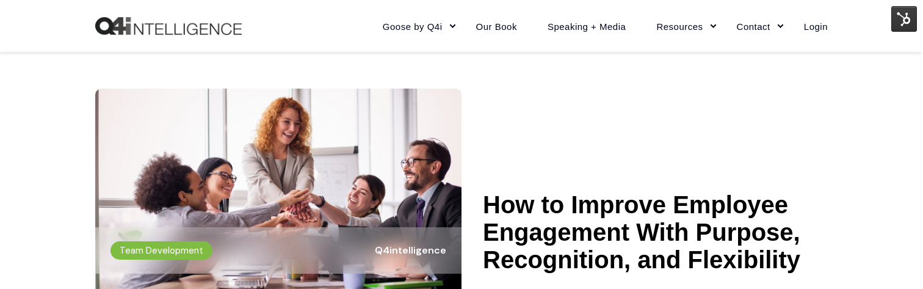
scroll to position [2260, 0]
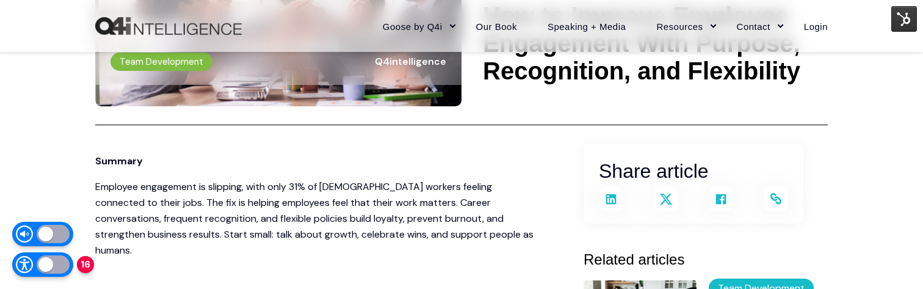
scroll to position [182, 0]
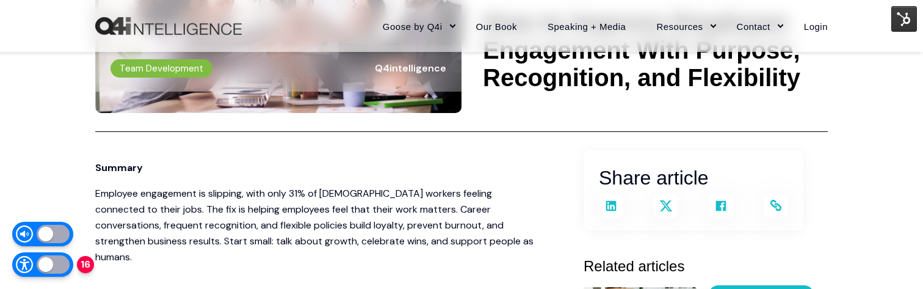
click at [226, 169] on p "Summary" at bounding box center [315, 168] width 440 height 16
click at [407, 216] on p "Employee engagement is slipping, with only 31% of [DEMOGRAPHIC_DATA] workers fe…" at bounding box center [315, 225] width 440 height 79
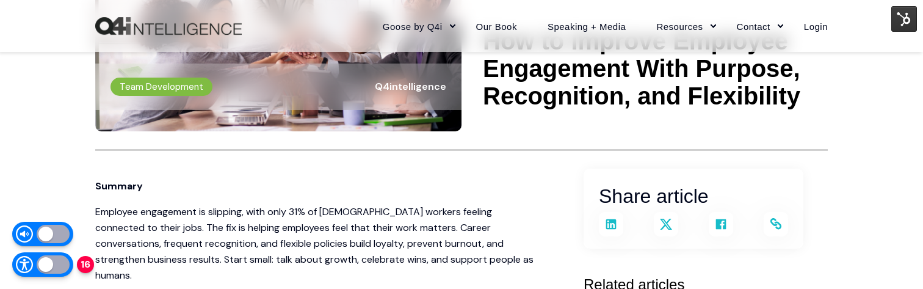
scroll to position [264, 0]
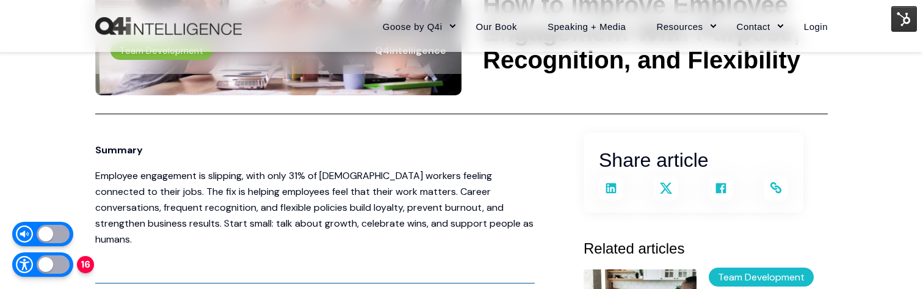
scroll to position [253, 0]
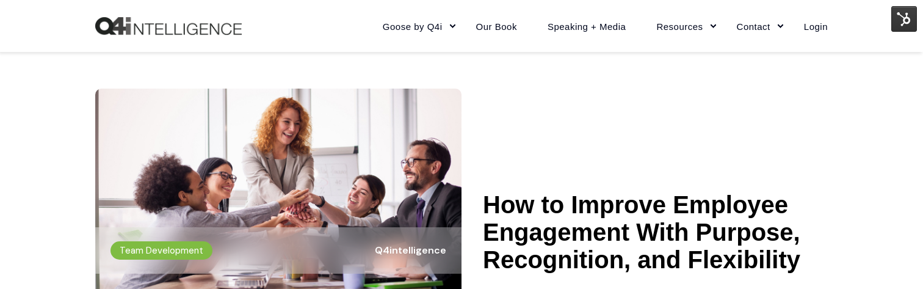
scroll to position [239, 0]
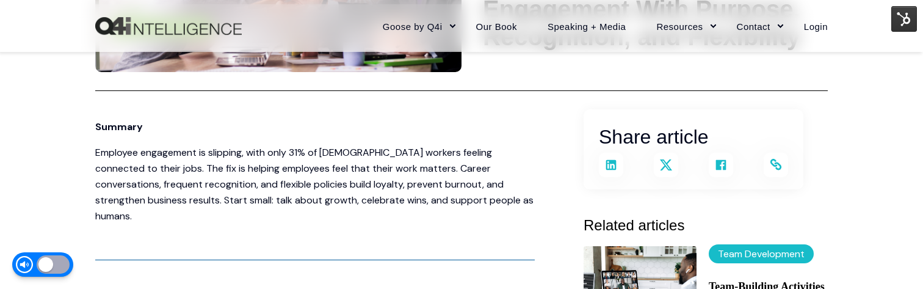
scroll to position [231, 0]
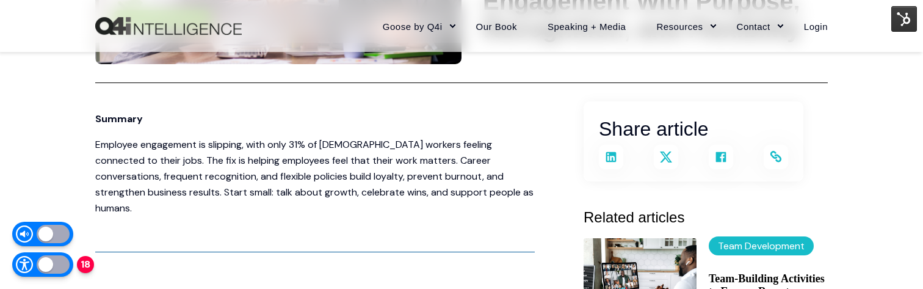
click at [479, 191] on p "Employee engagement is slipping, with only 31% of U.S. workers feeling connecte…" at bounding box center [315, 176] width 440 height 79
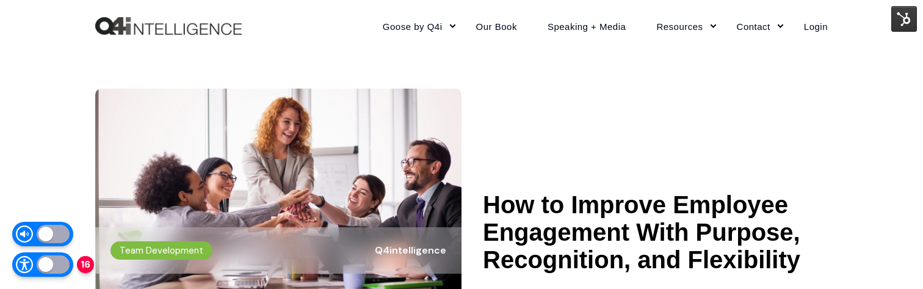
click at [591, 129] on header "Team Development Q4intelligence How to Improve Employee Engagement With Purpose…" at bounding box center [461, 183] width 733 height 262
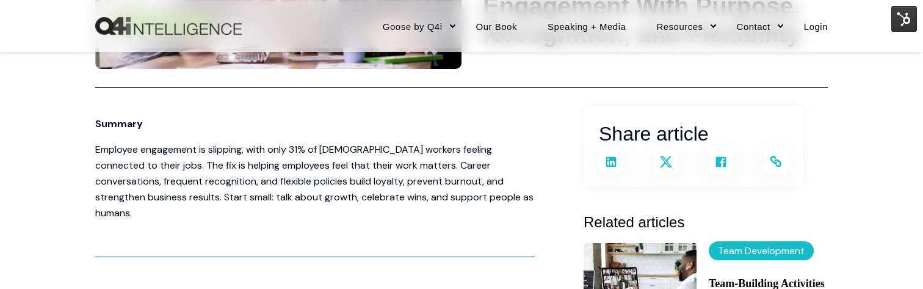
scroll to position [230, 0]
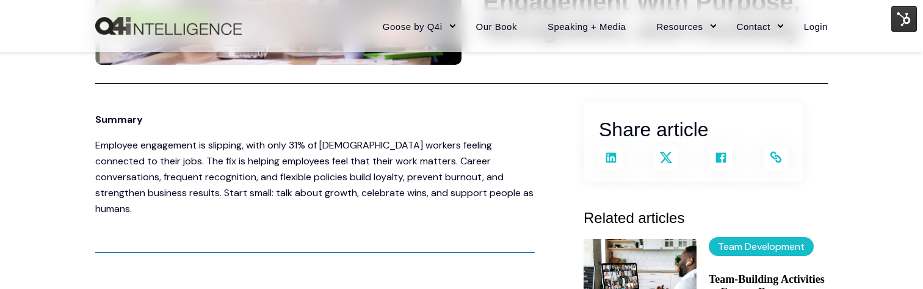
click at [608, 128] on h2 "Share article" at bounding box center [693, 129] width 189 height 31
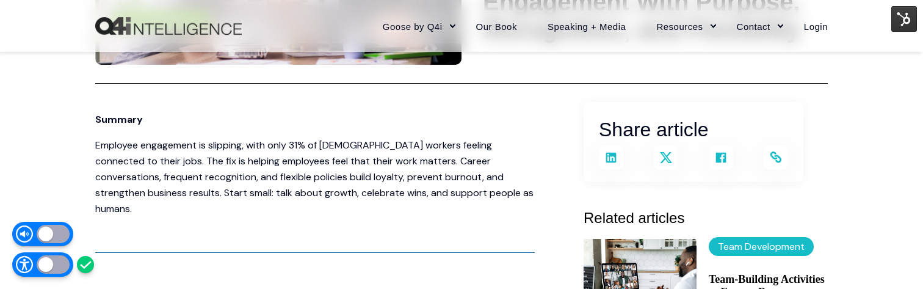
click at [445, 114] on p "Summary" at bounding box center [315, 120] width 440 height 16
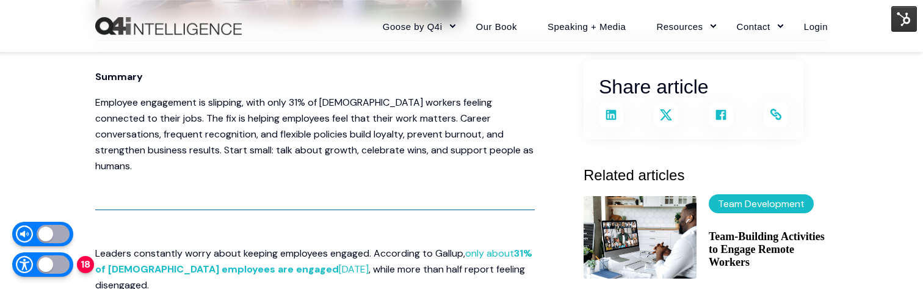
scroll to position [279, 0]
